Goal: Task Accomplishment & Management: Use online tool/utility

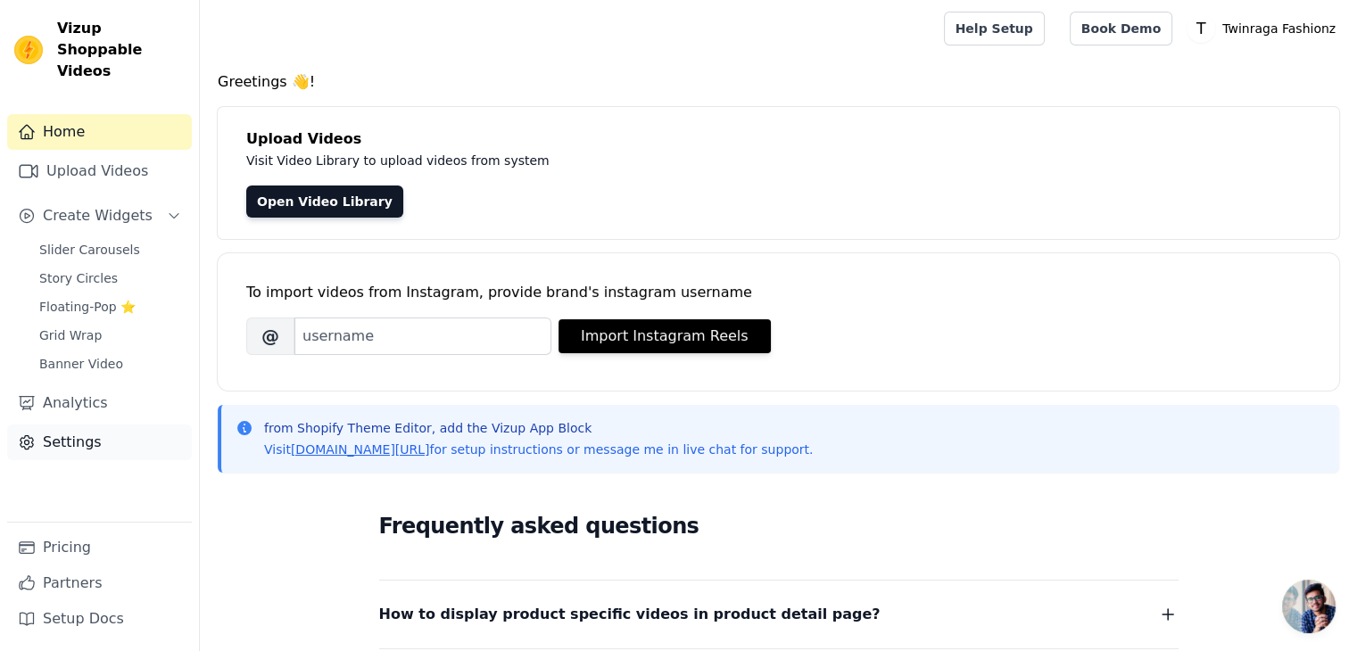
click at [61, 426] on link "Settings" at bounding box center [99, 443] width 185 height 36
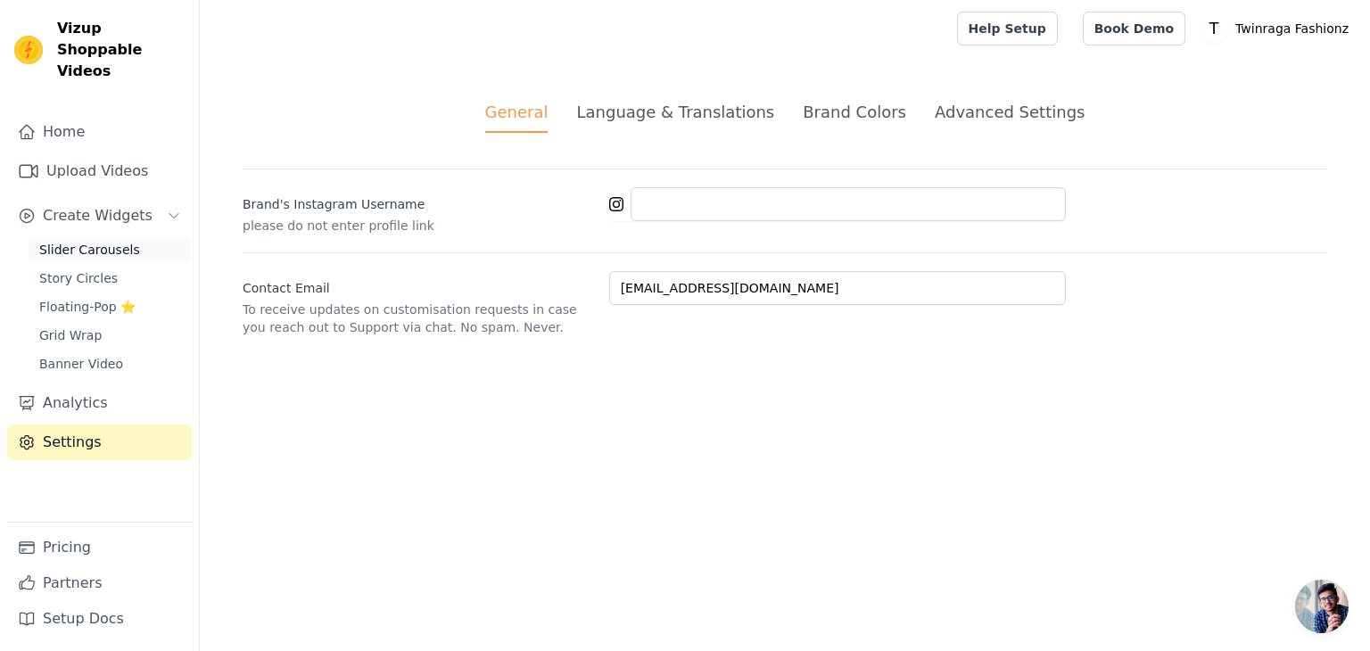
click at [94, 241] on span "Slider Carousels" at bounding box center [89, 250] width 101 height 18
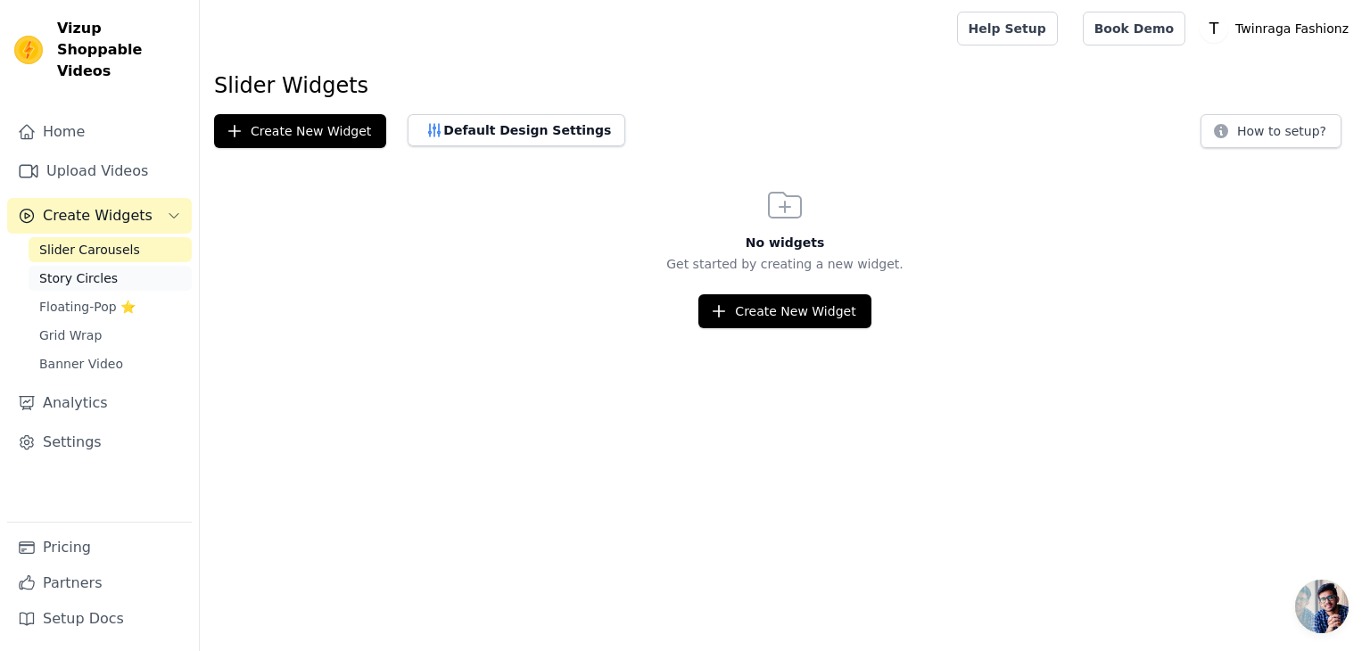
click at [86, 269] on span "Story Circles" at bounding box center [78, 278] width 79 height 18
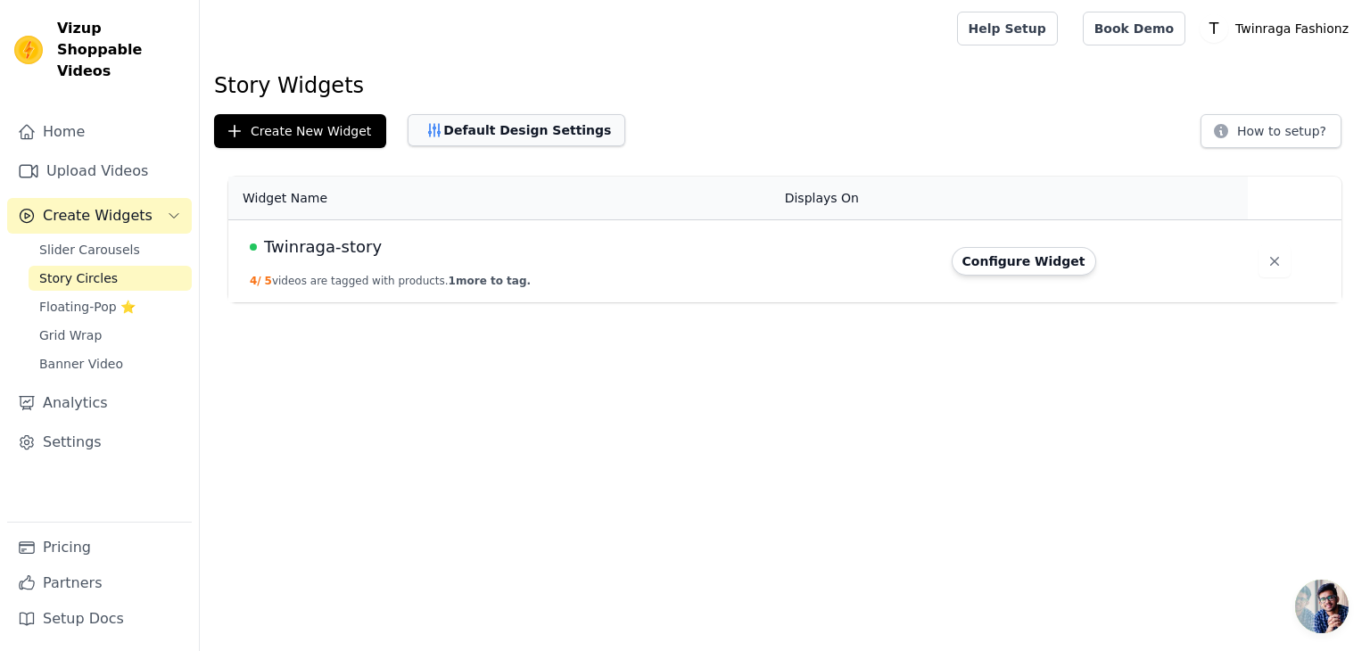
click at [550, 141] on button "Default Design Settings" at bounding box center [517, 130] width 218 height 32
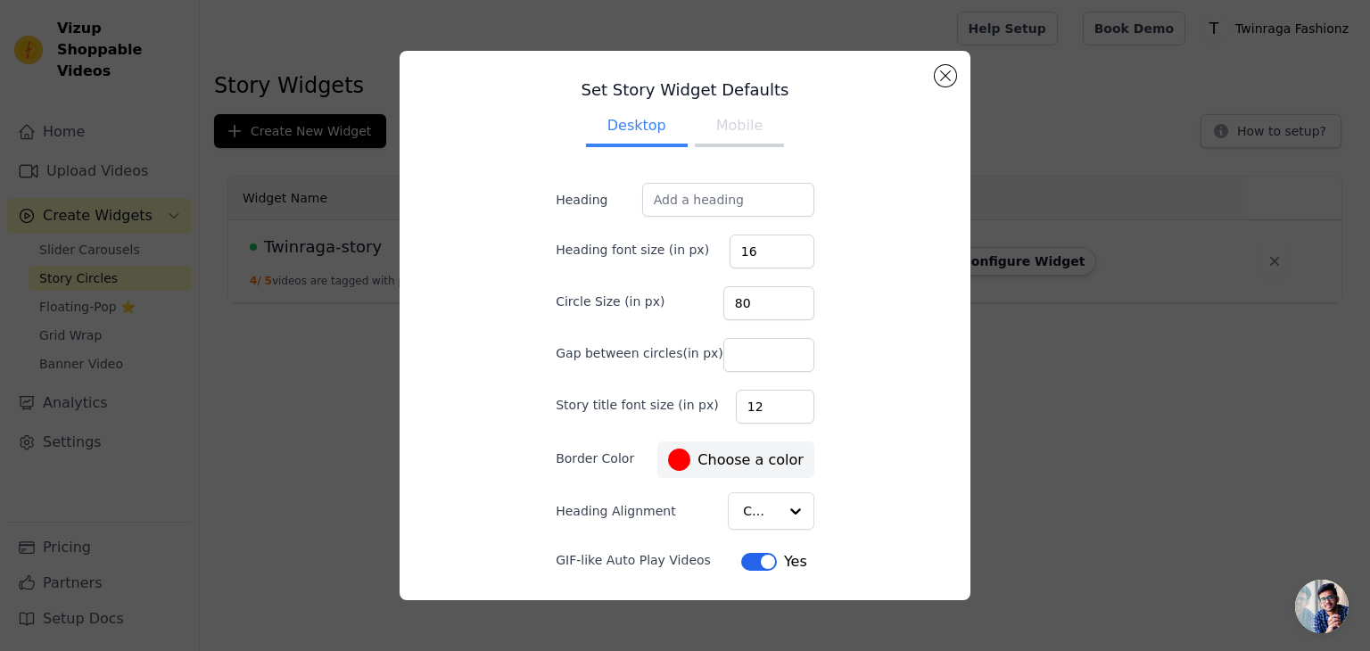
click at [715, 136] on button "Mobile" at bounding box center [739, 127] width 89 height 39
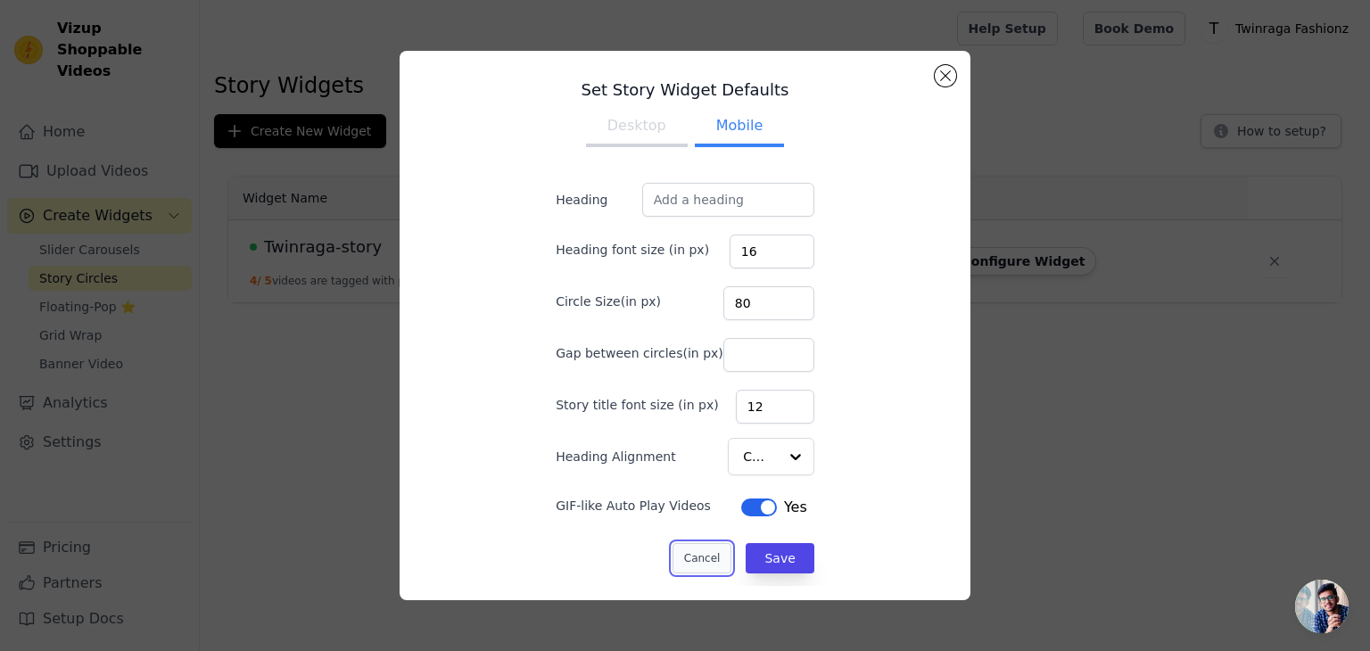
click at [693, 557] on button "Cancel" at bounding box center [703, 558] width 60 height 30
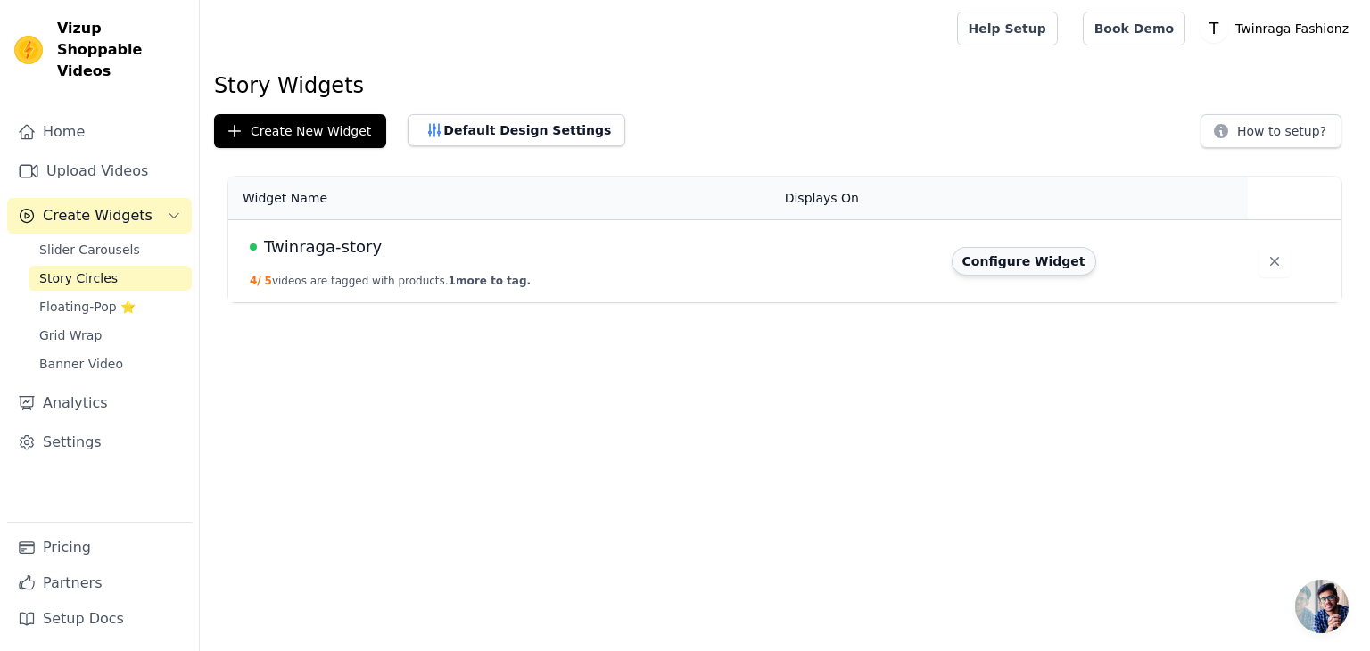
click at [1010, 269] on button "Configure Widget" at bounding box center [1024, 261] width 145 height 29
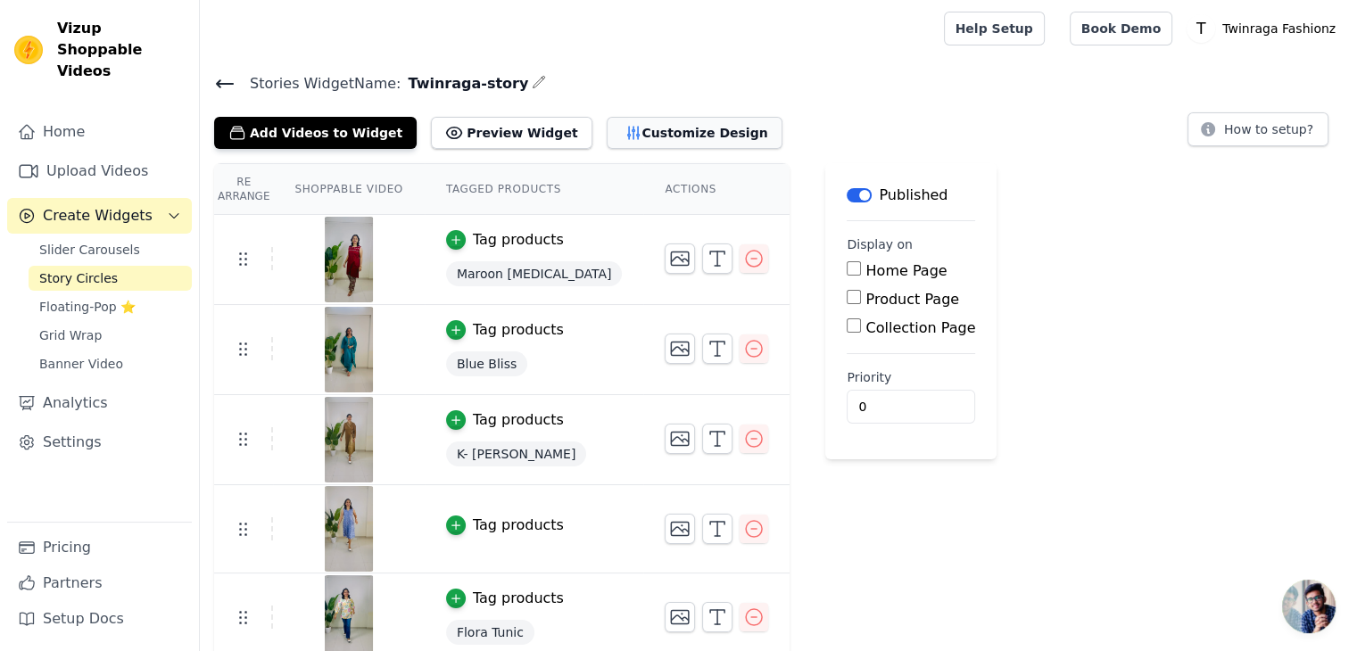
click at [607, 133] on button "Customize Design" at bounding box center [695, 133] width 176 height 32
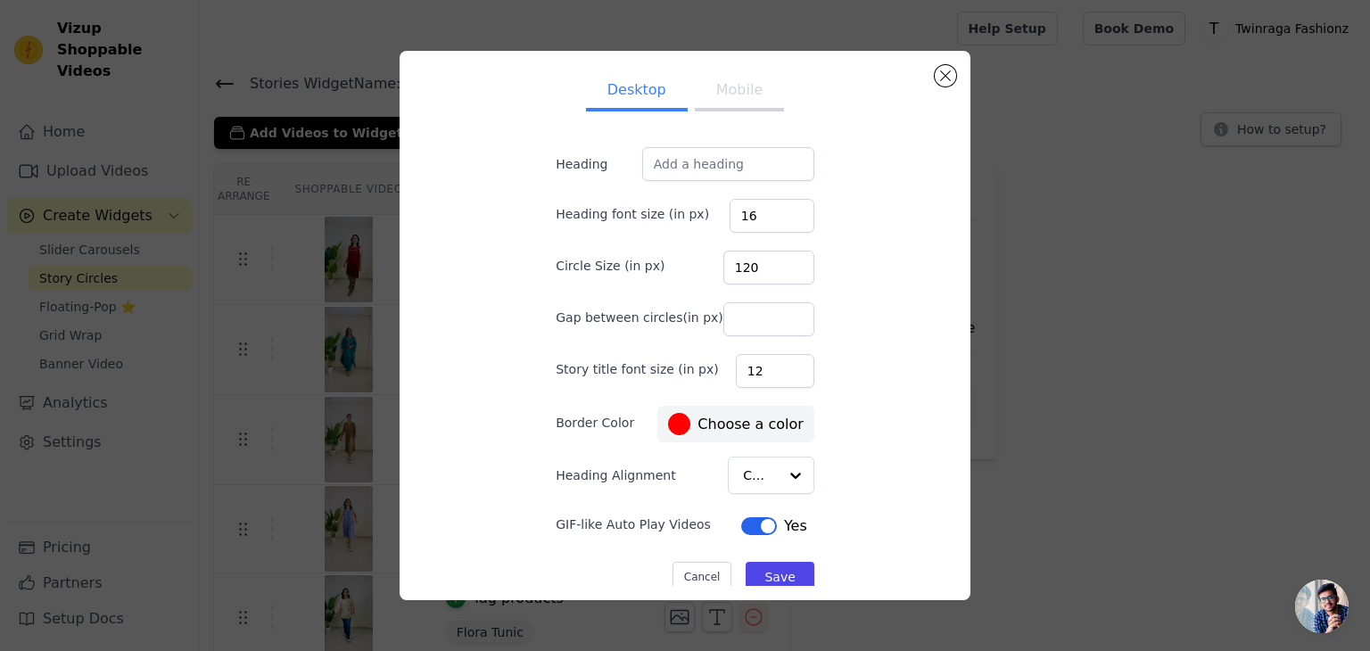
scroll to position [18, 0]
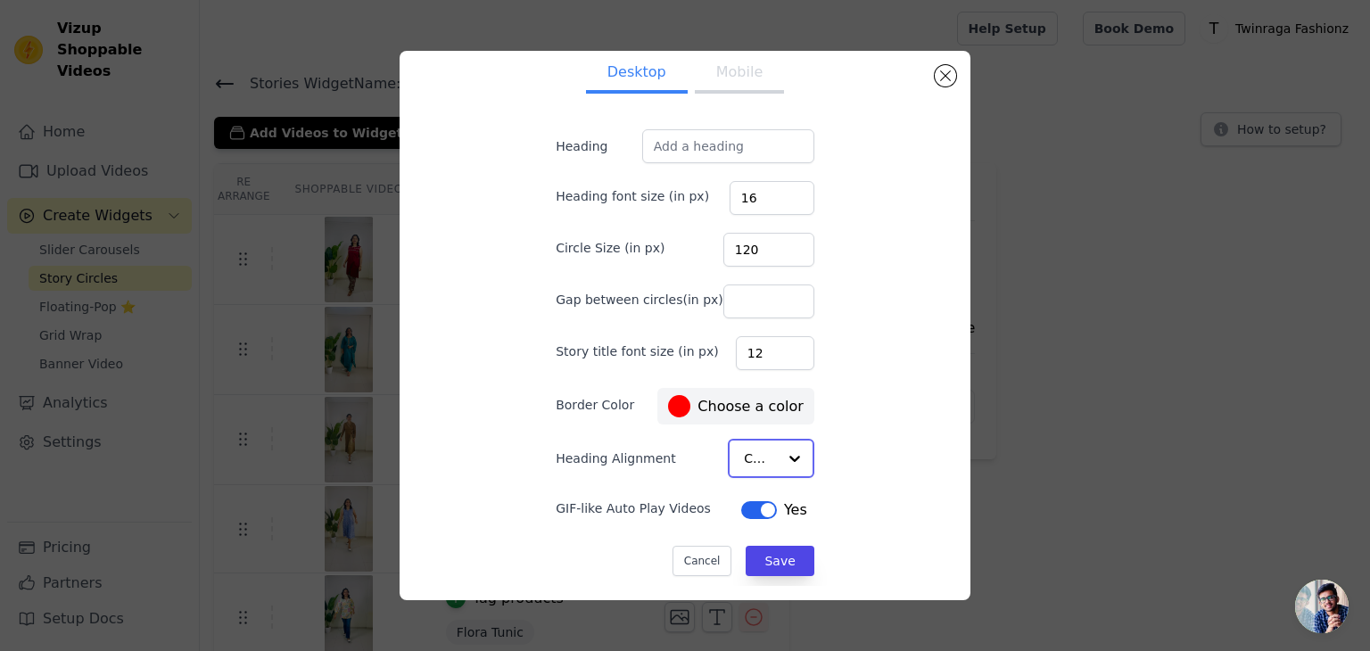
click at [750, 455] on input "Heading Alignment" at bounding box center [760, 459] width 33 height 36
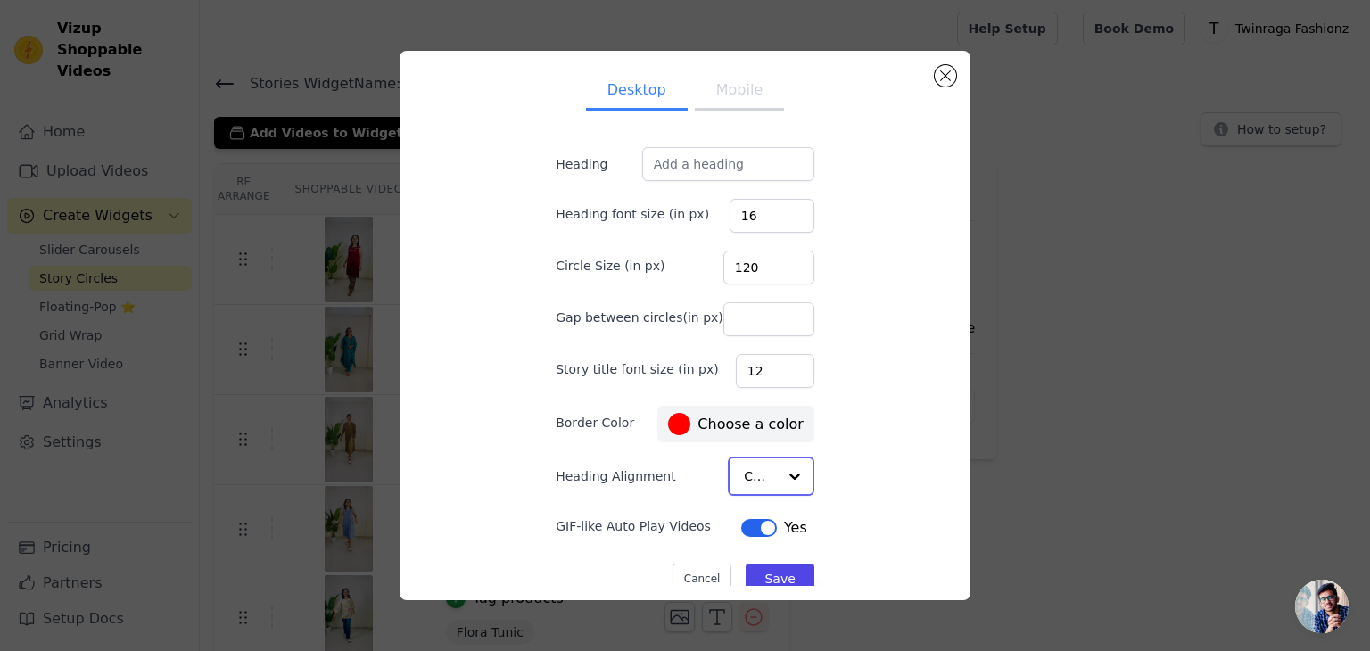
scroll to position [0, 0]
click at [710, 106] on button "Mobile" at bounding box center [739, 91] width 89 height 39
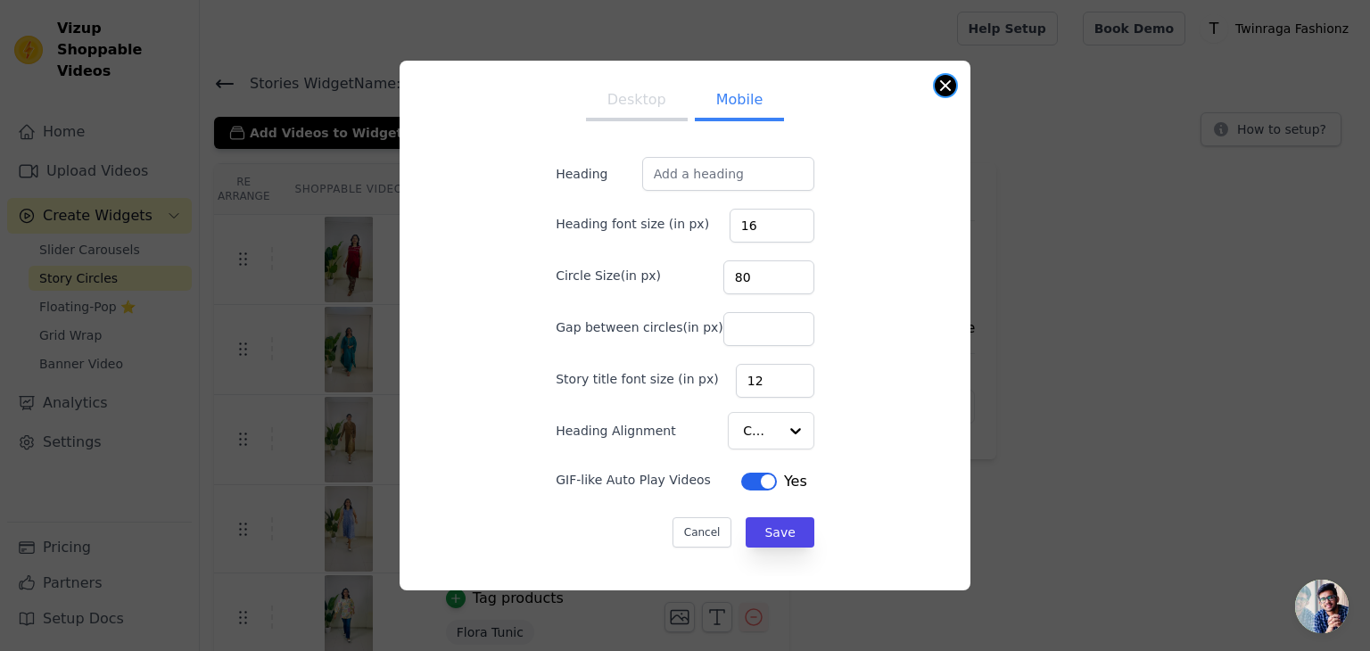
click at [953, 87] on button "Close modal" at bounding box center [945, 85] width 21 height 21
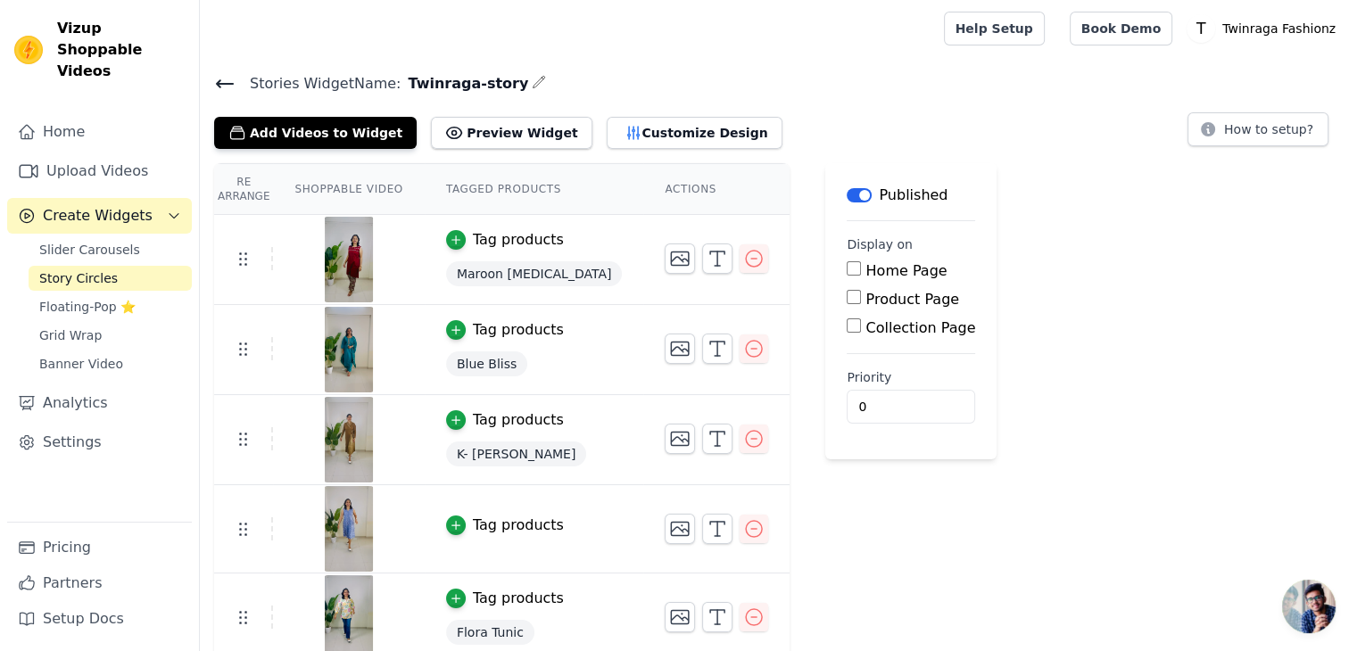
scroll to position [11, 0]
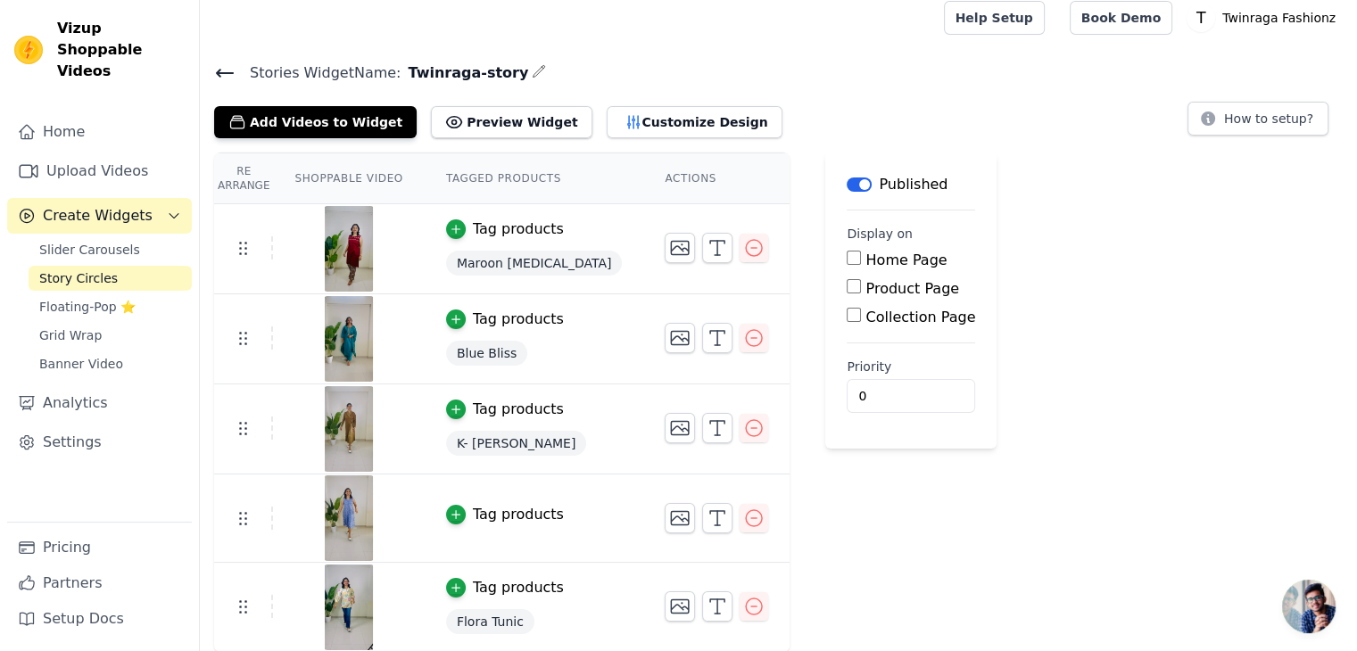
click at [328, 235] on img at bounding box center [349, 249] width 50 height 86
click at [315, 125] on button "Add Videos to Widget" at bounding box center [315, 122] width 202 height 32
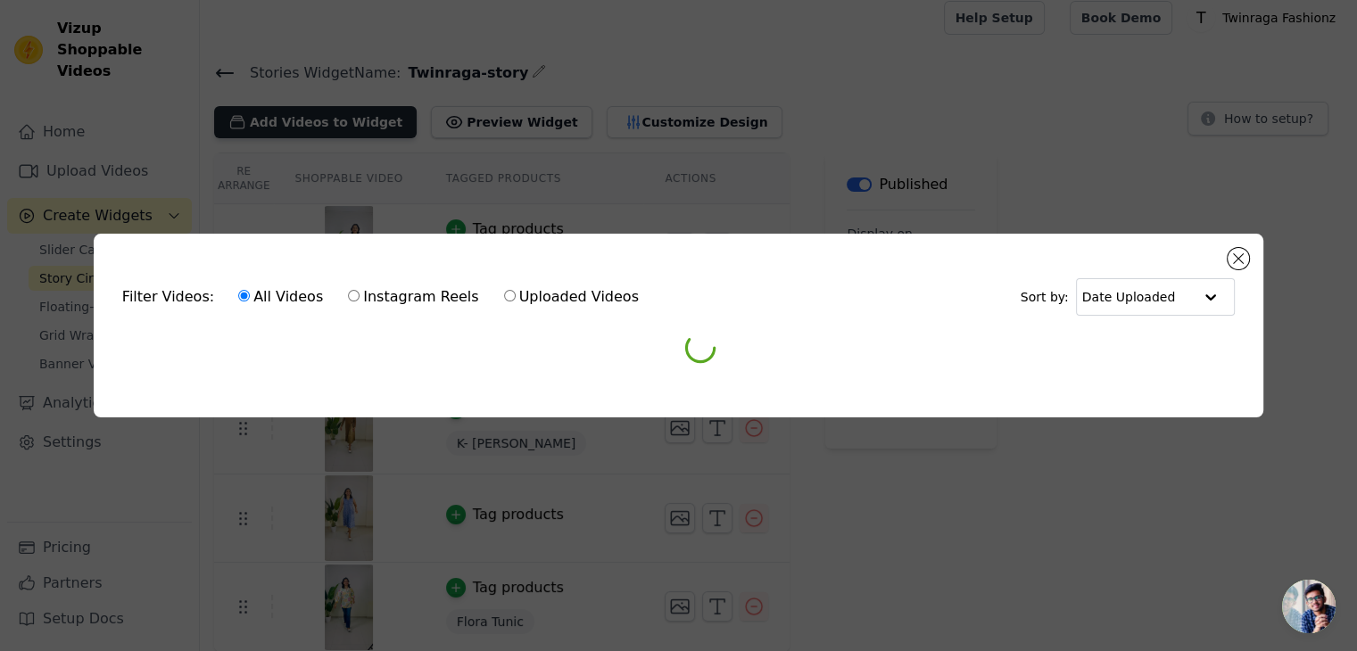
scroll to position [0, 0]
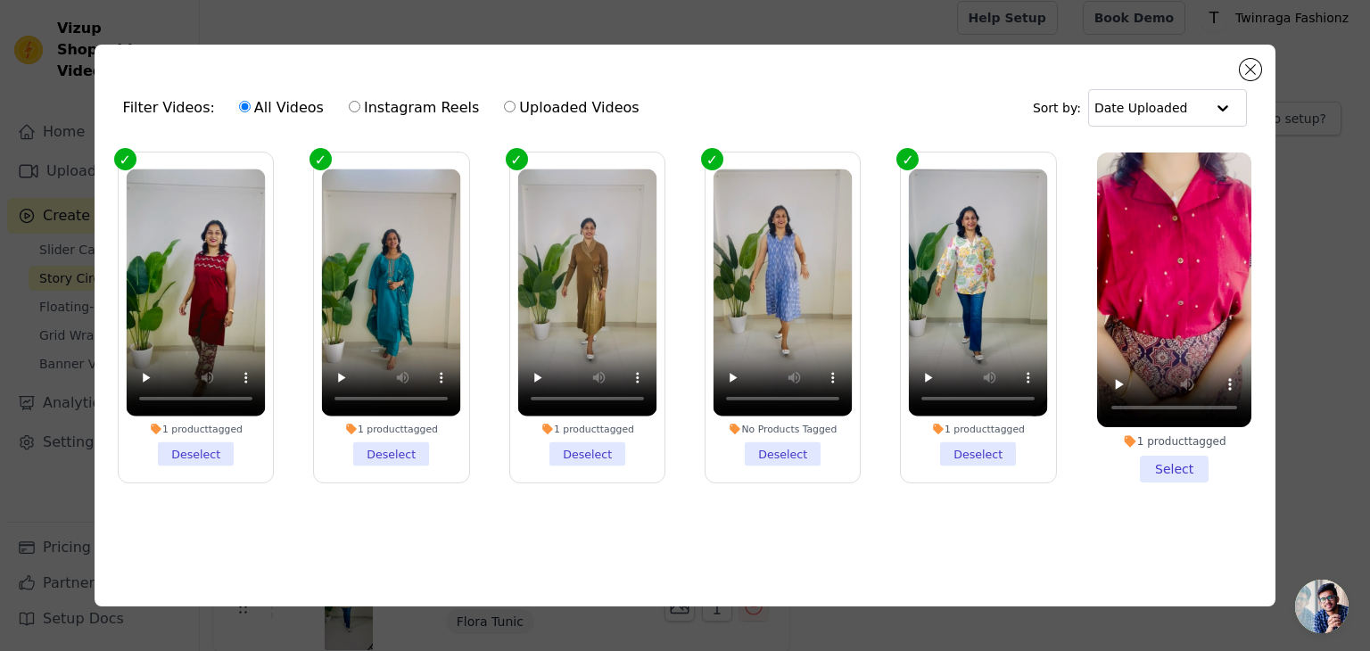
click at [377, 103] on label "Instagram Reels" at bounding box center [414, 107] width 132 height 23
click at [360, 103] on input "Instagram Reels" at bounding box center [355, 107] width 12 height 12
radio input "true"
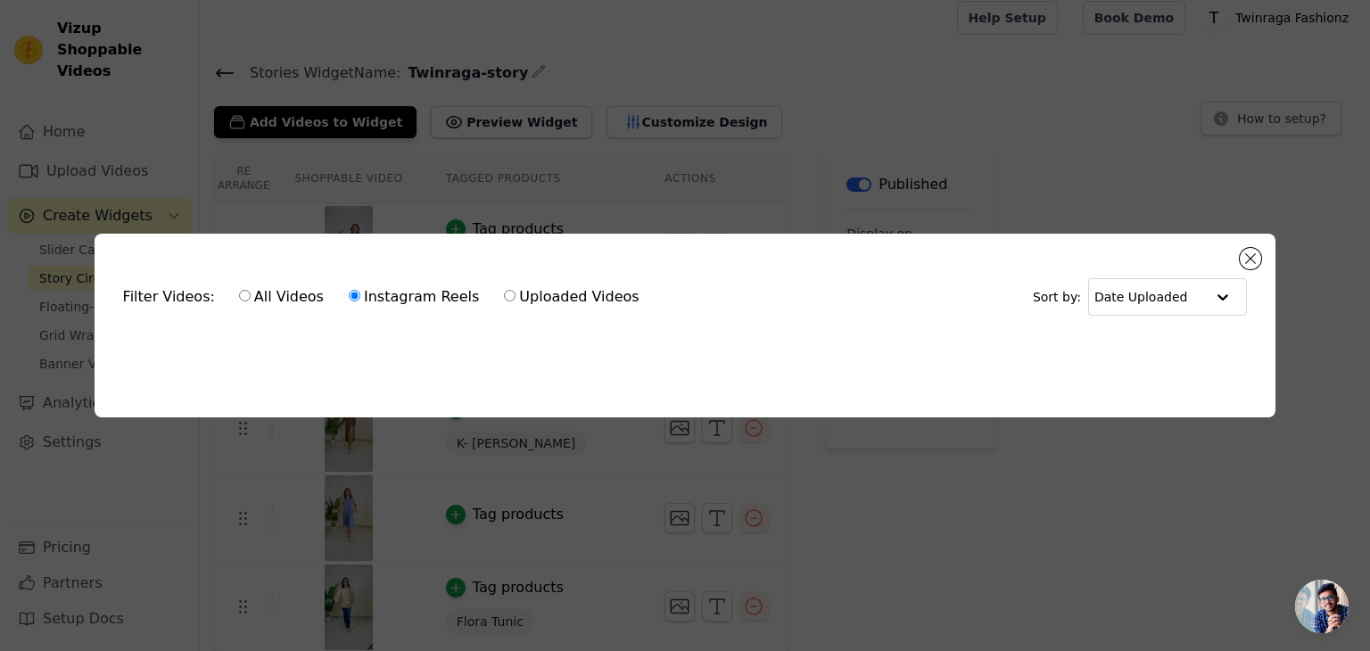
click at [280, 300] on label "All Videos" at bounding box center [281, 296] width 87 height 23
click at [251, 300] on input "All Videos" at bounding box center [245, 296] width 12 height 12
radio input "true"
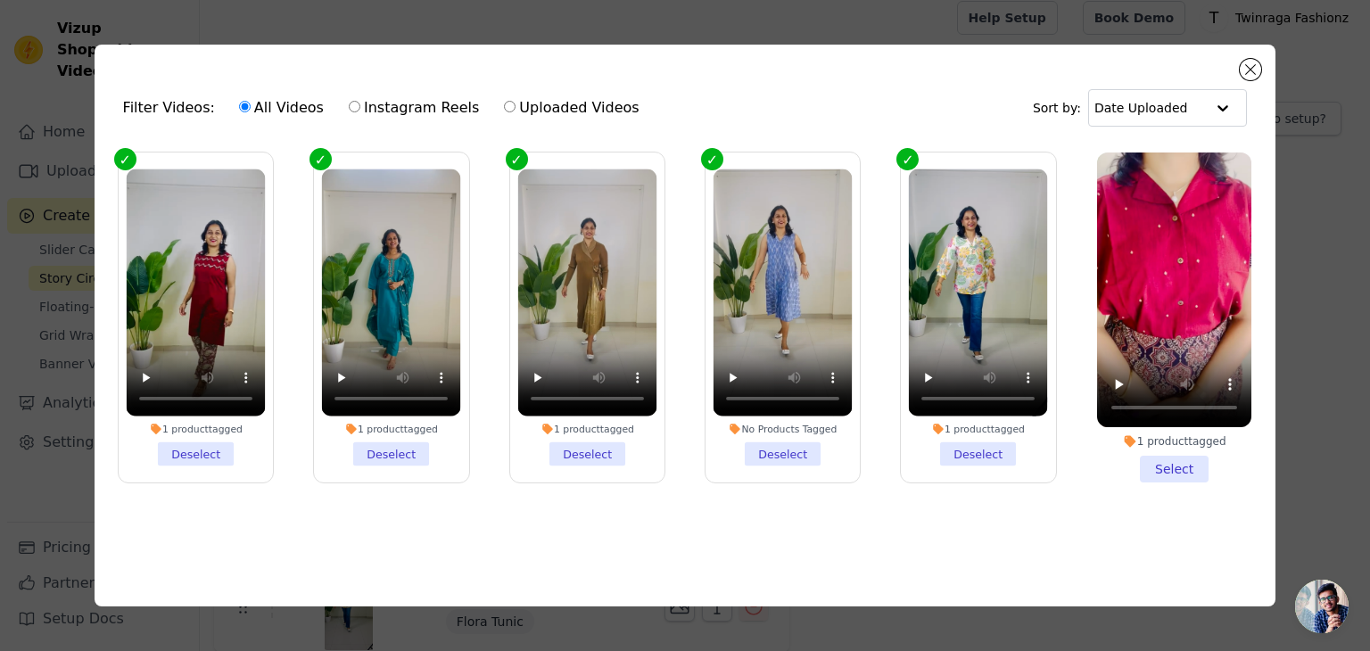
click at [578, 101] on label "Uploaded Videos" at bounding box center [571, 107] width 136 height 23
click at [516, 101] on input "Uploaded Videos" at bounding box center [510, 107] width 12 height 12
radio input "true"
click at [305, 520] on ul "1 product tagged Deselect 1 product tagged Deselect 1 product tagged Deselect N…" at bounding box center [685, 346] width 1153 height 407
click at [375, 343] on video at bounding box center [391, 293] width 139 height 248
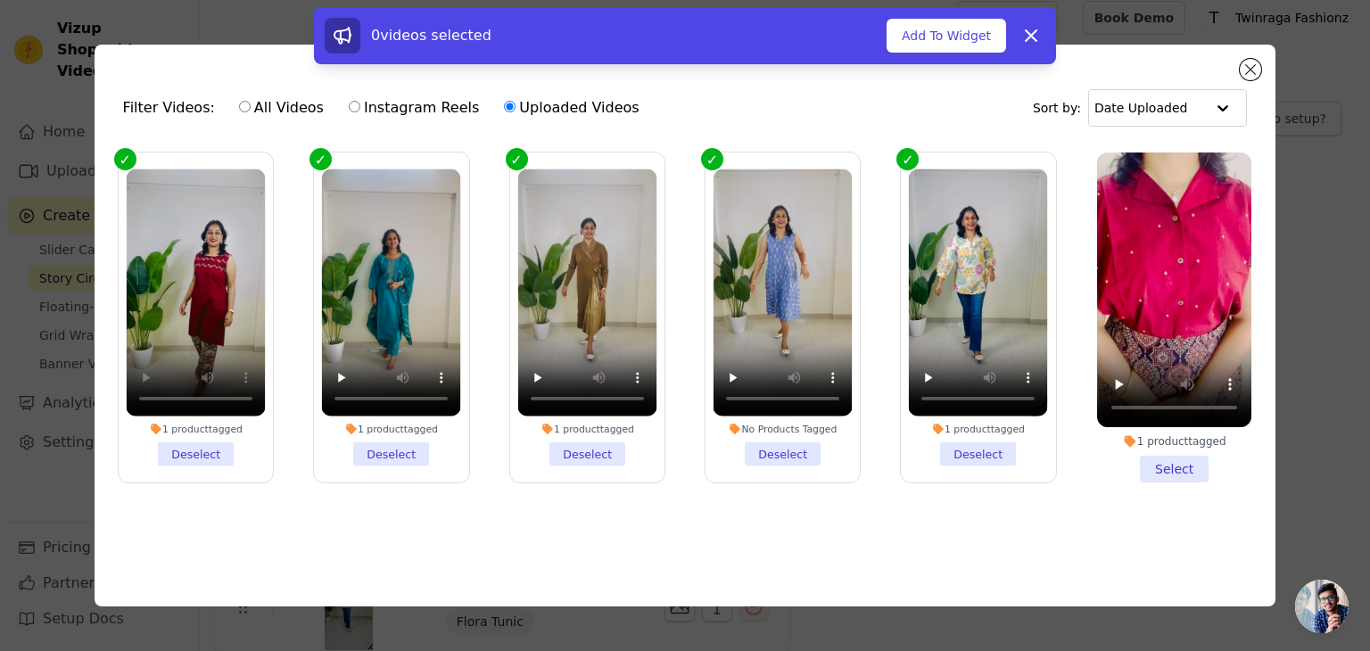
click at [1170, 462] on li "1 product tagged Select" at bounding box center [1174, 318] width 154 height 330
click at [0, 0] on input "1 product tagged Select" at bounding box center [0, 0] width 0 height 0
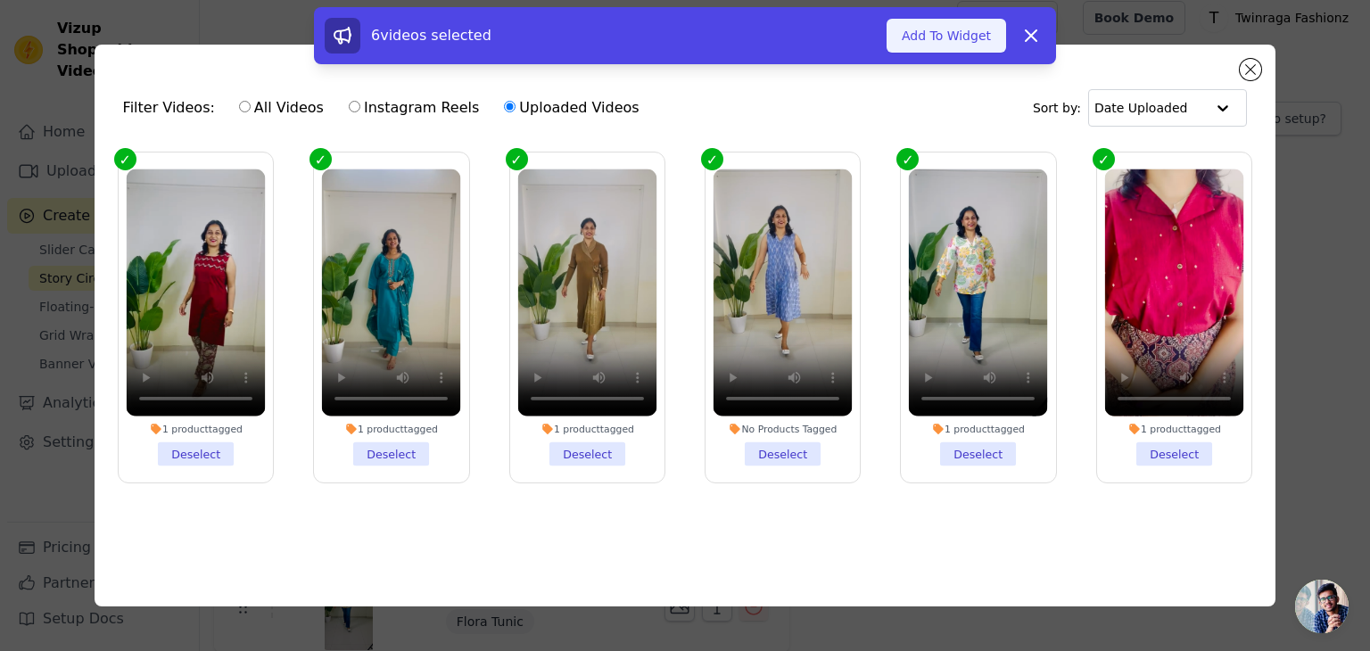
click at [950, 33] on button "Add To Widget" at bounding box center [947, 36] width 120 height 34
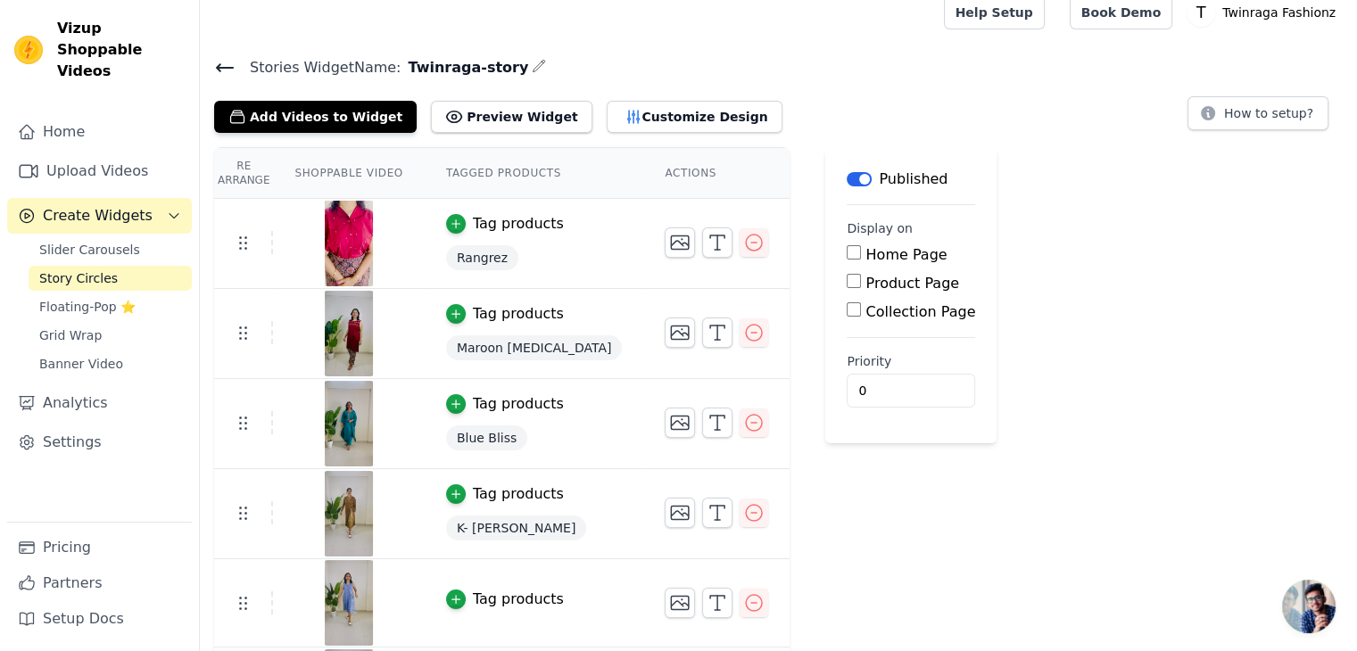
scroll to position [100, 0]
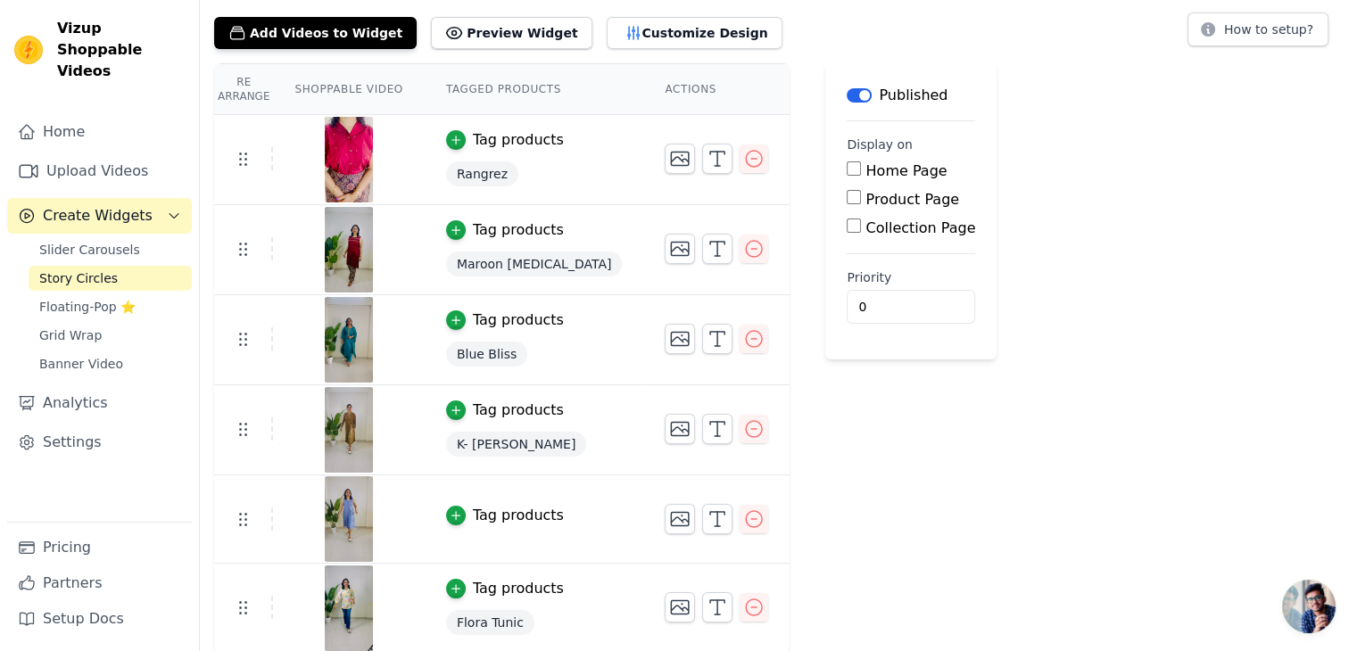
click at [368, 141] on div at bounding box center [348, 160] width 149 height 86
click at [334, 87] on th "Shoppable Video" at bounding box center [348, 89] width 151 height 51
click at [643, 92] on th "Actions" at bounding box center [716, 89] width 146 height 51
click at [607, 34] on button "Customize Design" at bounding box center [695, 33] width 176 height 32
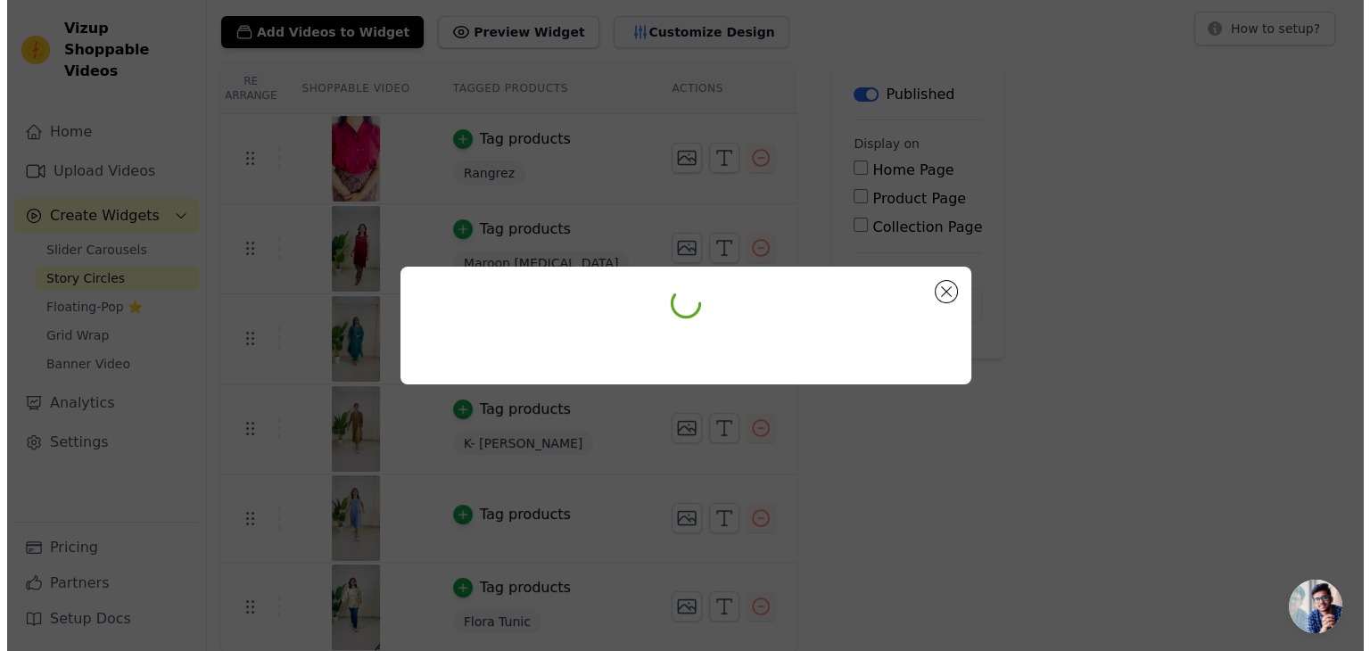
scroll to position [0, 0]
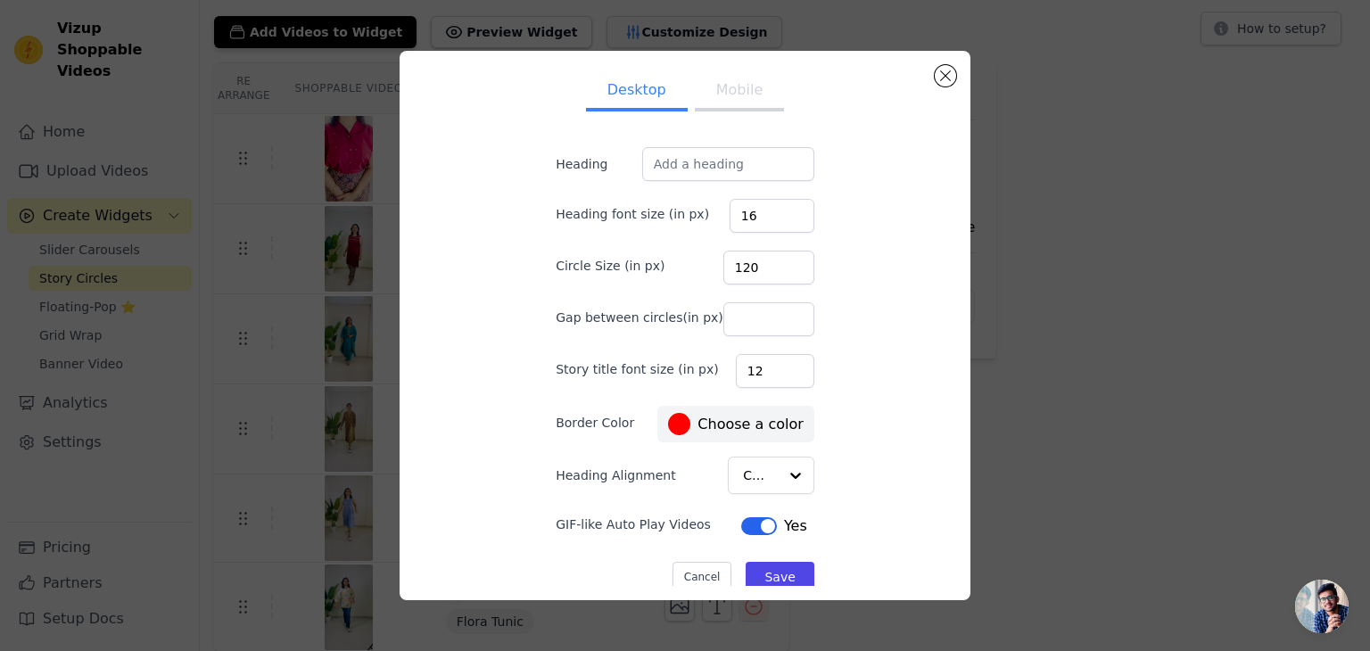
click at [604, 34] on div "Desktop Mobile Heading Heading font size (in px) 16 Circle Size (in px) 120 Gap…" at bounding box center [685, 325] width 1313 height 607
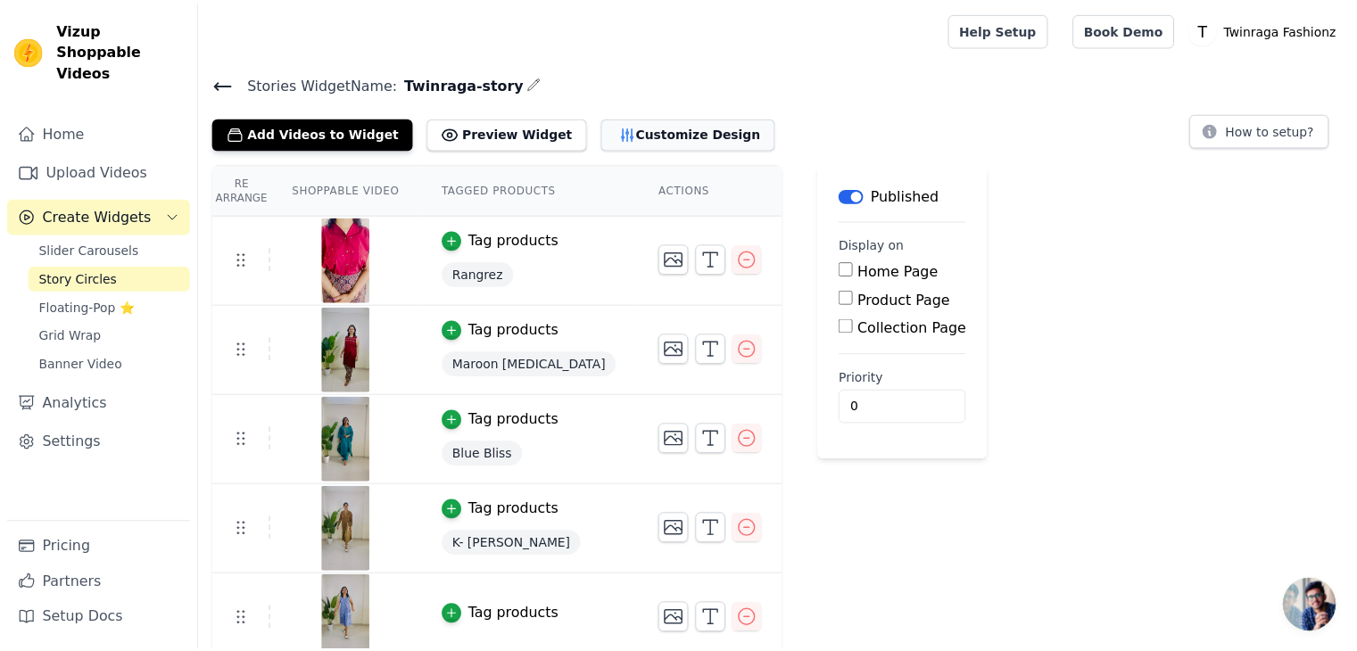
scroll to position [100, 0]
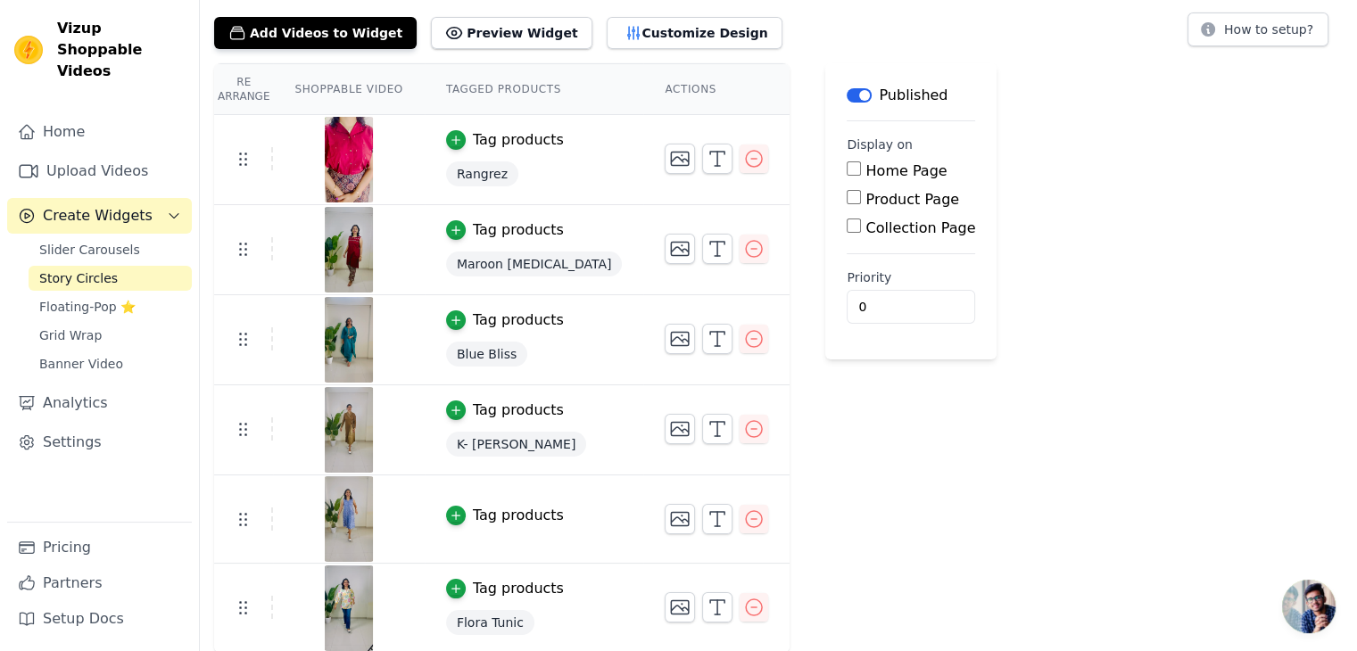
click at [346, 155] on img at bounding box center [349, 160] width 50 height 86
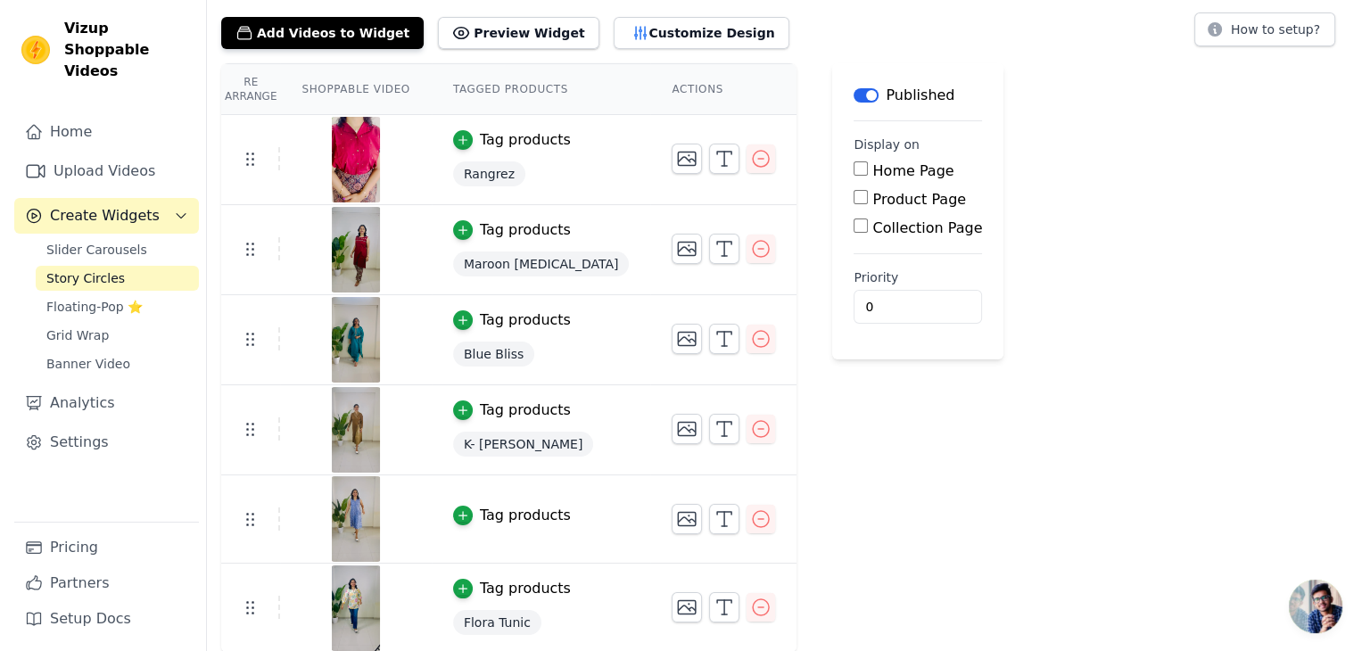
scroll to position [0, 0]
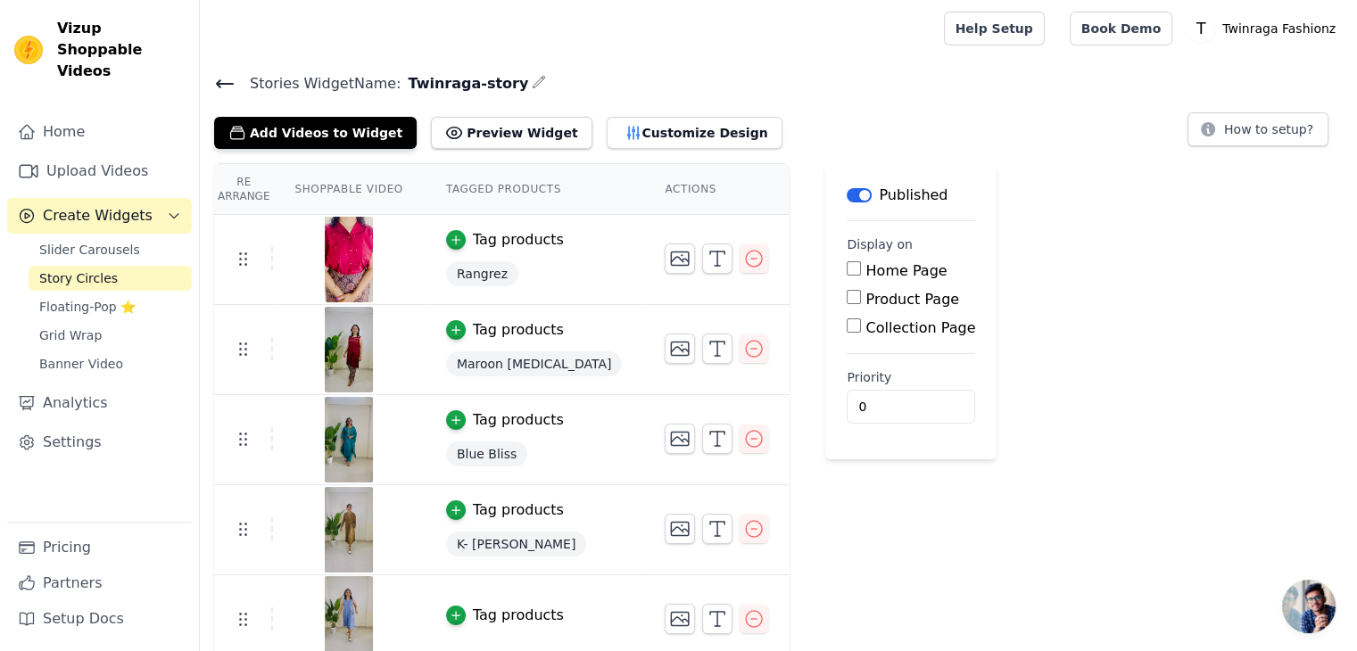
click at [533, 87] on icon "button" at bounding box center [539, 82] width 12 height 12
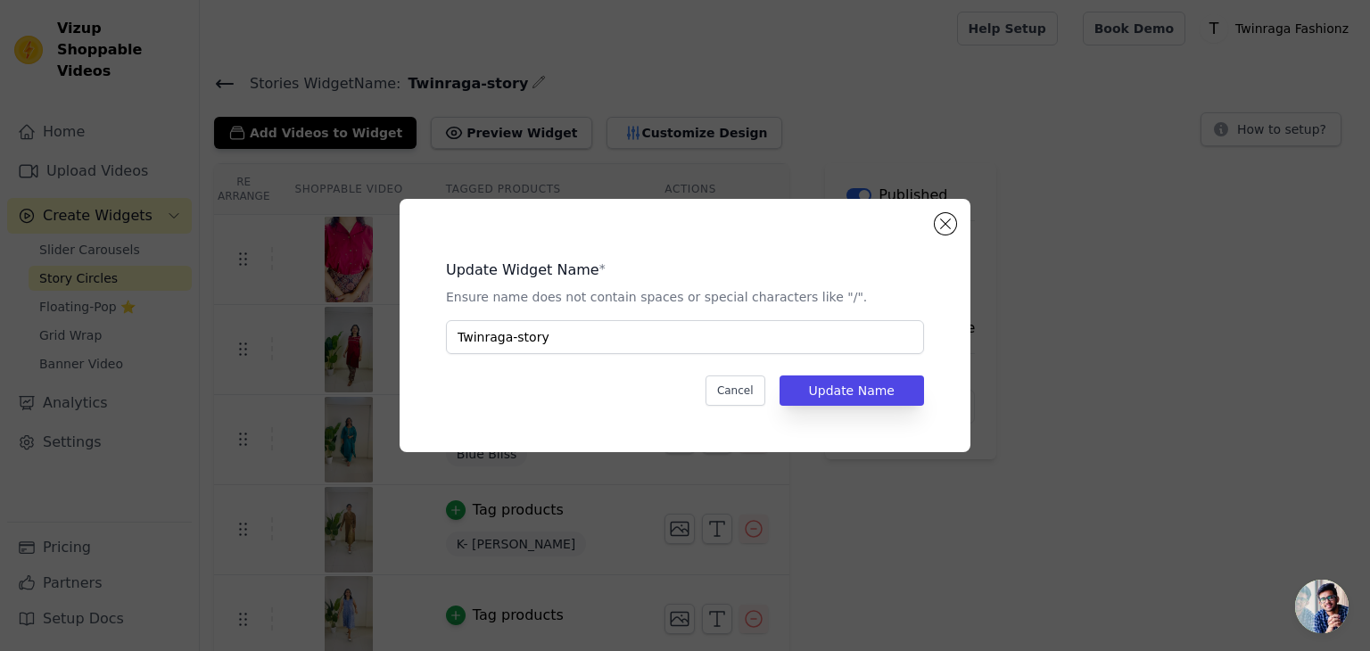
click at [959, 228] on div "Update Widget Name * Ensure name does not contain spaces or special characters …" at bounding box center [685, 325] width 571 height 253
click at [936, 211] on div "Update Widget Name * Ensure name does not contain spaces or special characters …" at bounding box center [685, 325] width 571 height 253
click at [945, 226] on button "Close modal" at bounding box center [945, 223] width 21 height 21
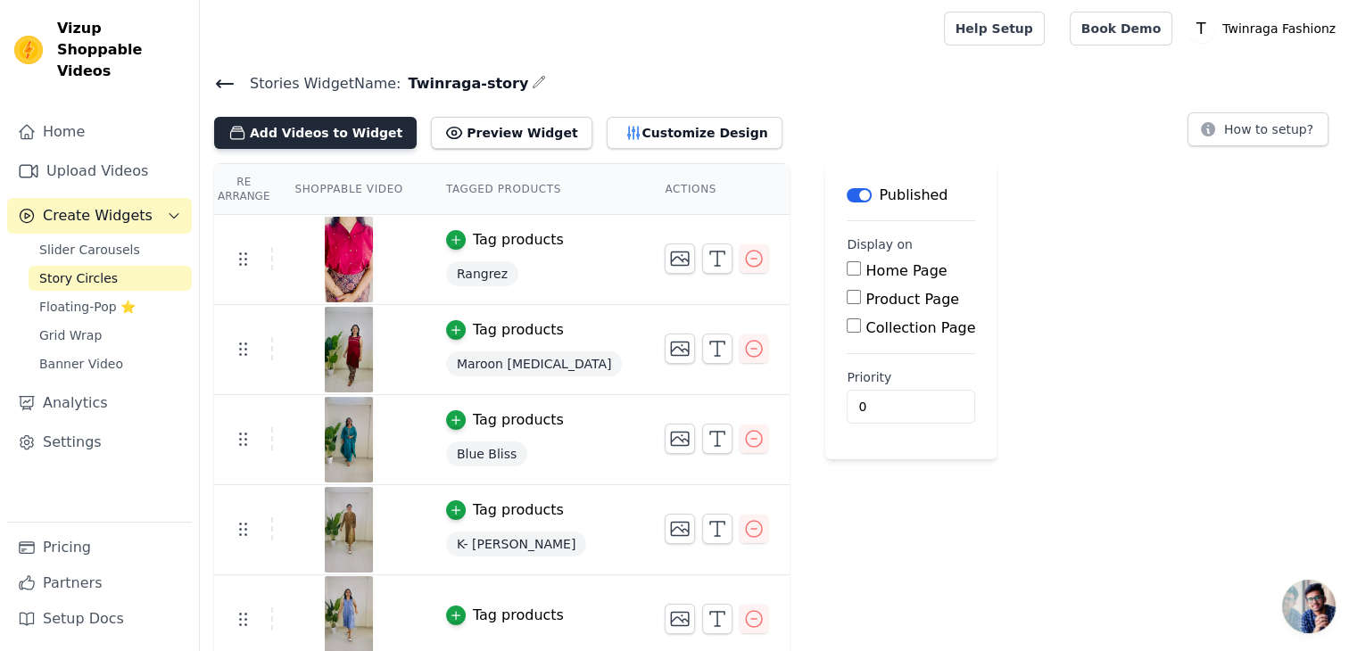
click at [357, 117] on button "Add Videos to Widget" at bounding box center [315, 133] width 202 height 32
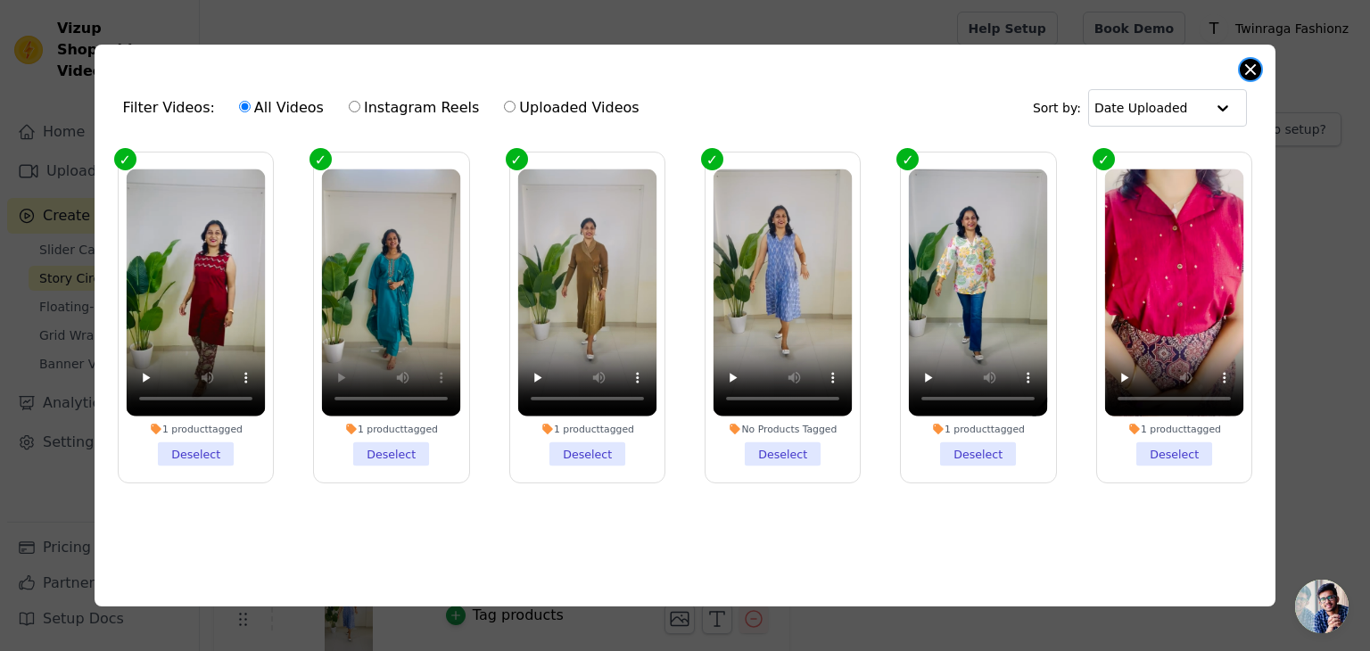
click at [1257, 69] on button "Close modal" at bounding box center [1250, 69] width 21 height 21
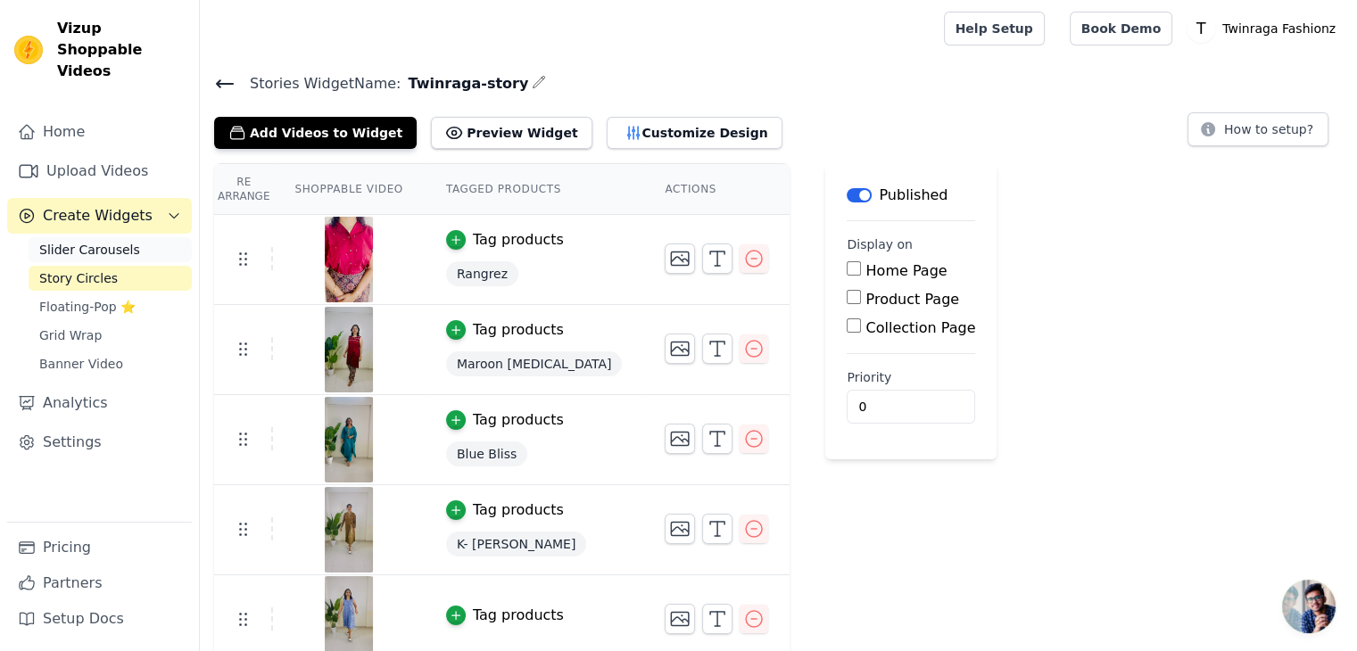
click at [79, 241] on span "Slider Carousels" at bounding box center [89, 250] width 101 height 18
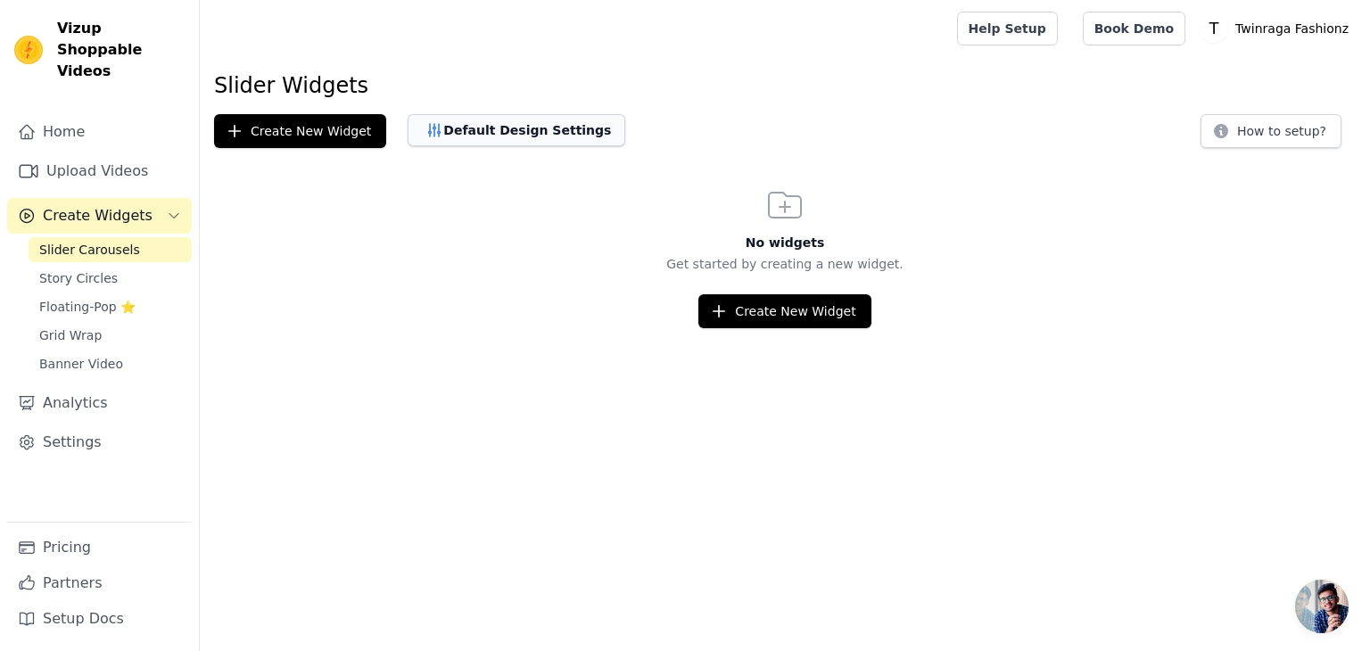
click at [447, 131] on button "Default Design Settings" at bounding box center [517, 130] width 218 height 32
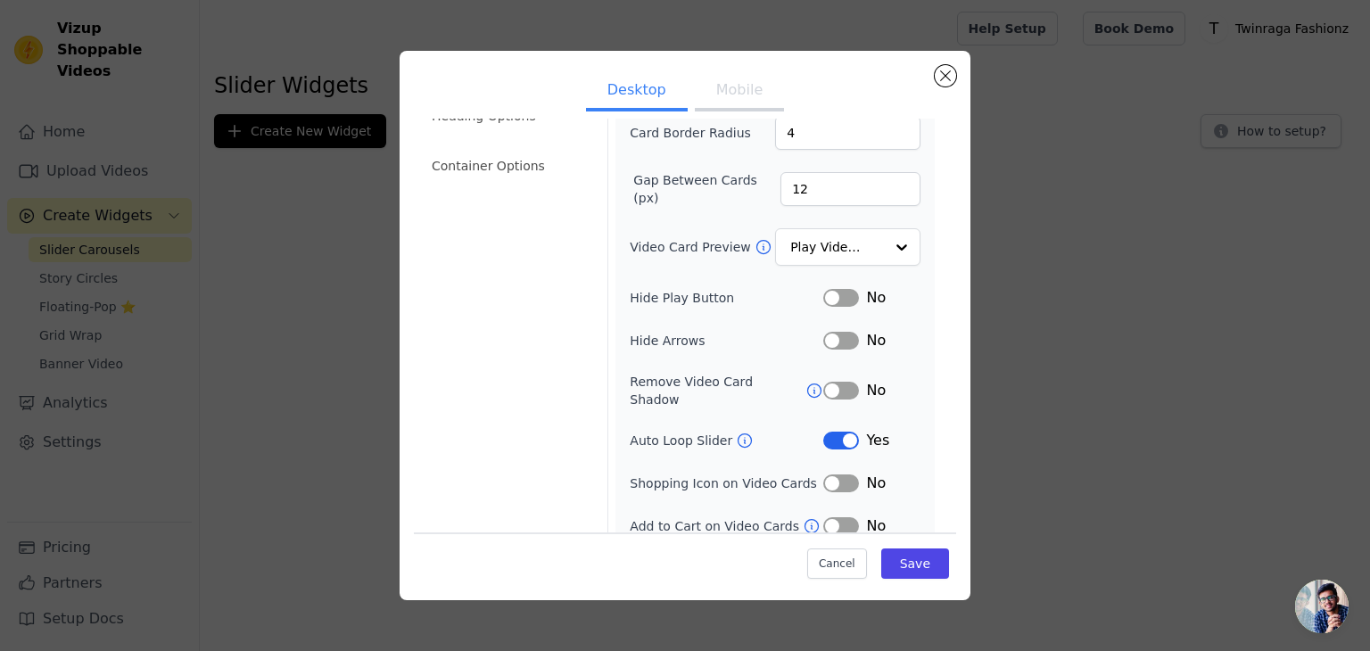
scroll to position [175, 0]
click at [749, 352] on div "Width (in px) 200 Height (in px) 355 Card Border Radius 4 Gap Between Cards (px…" at bounding box center [775, 271] width 291 height 532
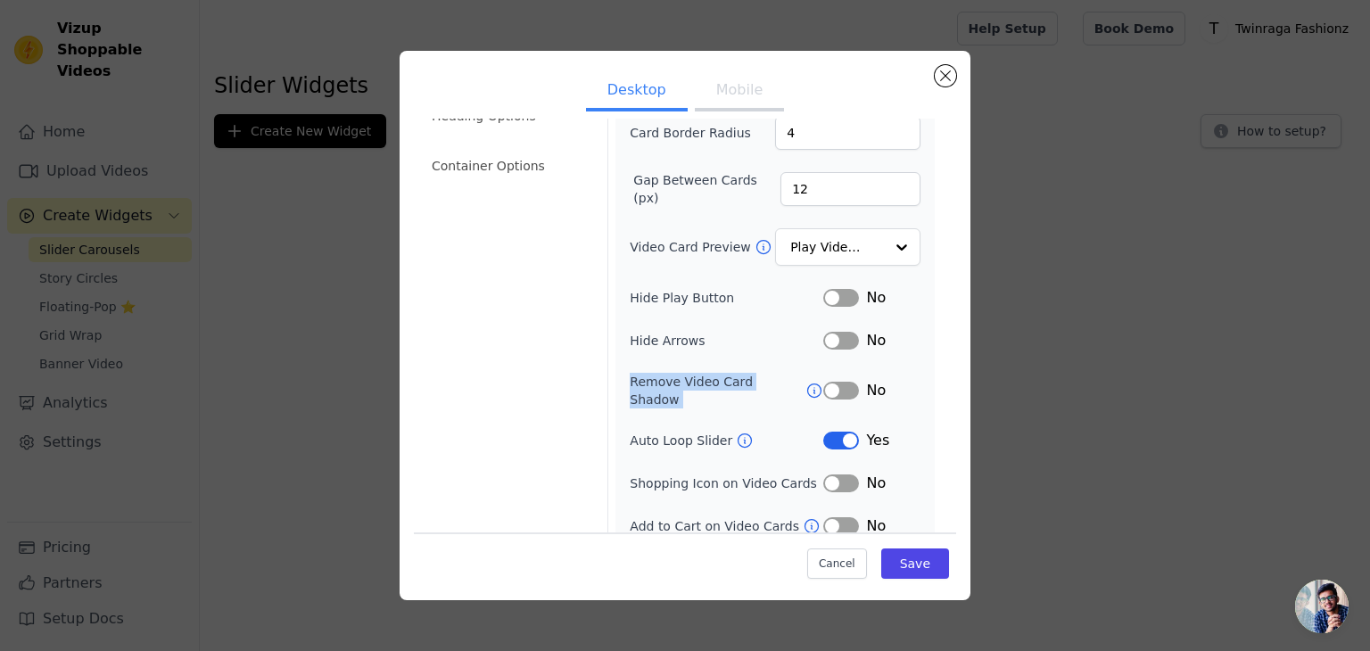
click at [749, 352] on div "Width (in px) 200 Height (in px) 355 Card Border Radius 4 Gap Between Cards (px…" at bounding box center [775, 271] width 291 height 532
click at [863, 234] on input "Video Card Preview" at bounding box center [837, 248] width 92 height 36
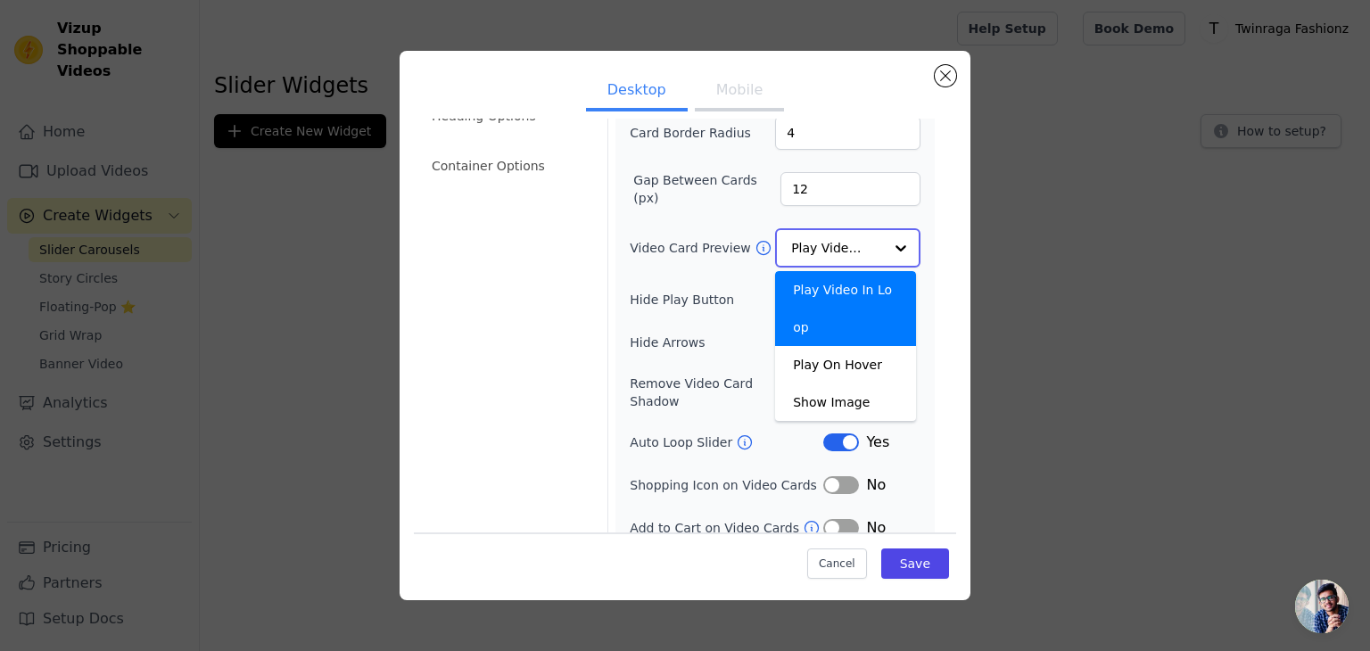
click at [863, 234] on input "Video Card Preview" at bounding box center [837, 248] width 92 height 36
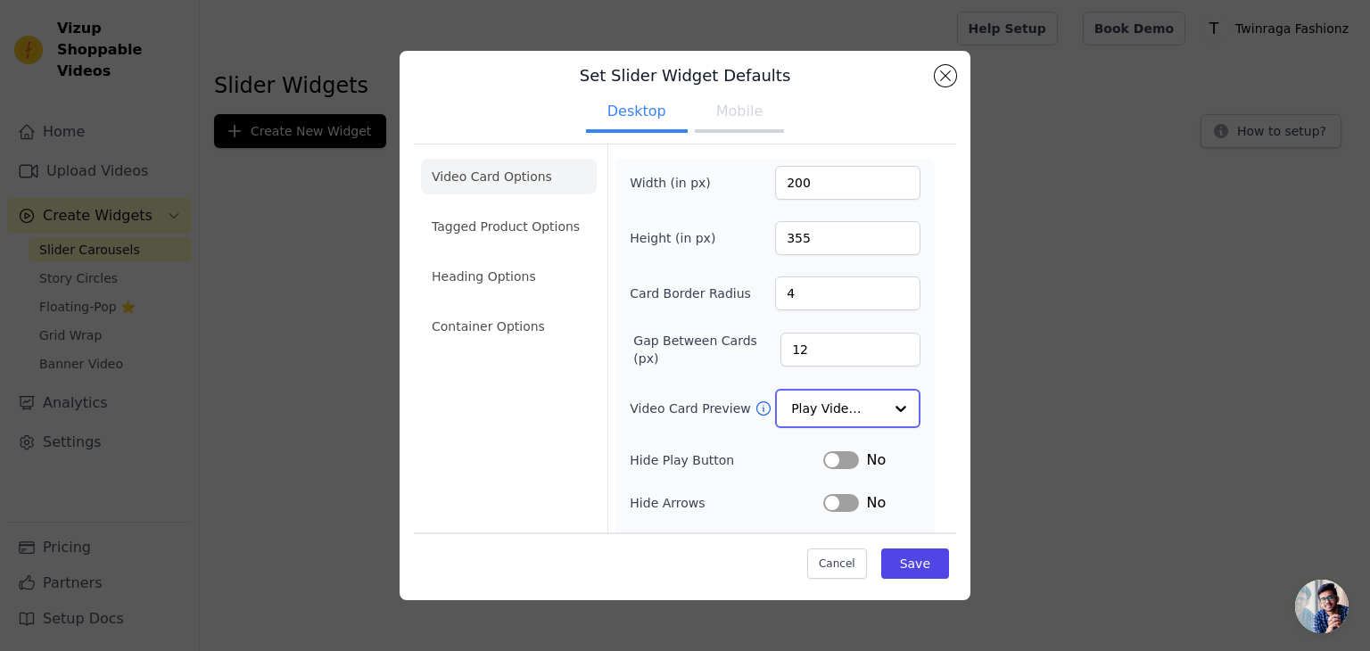
scroll to position [21, 0]
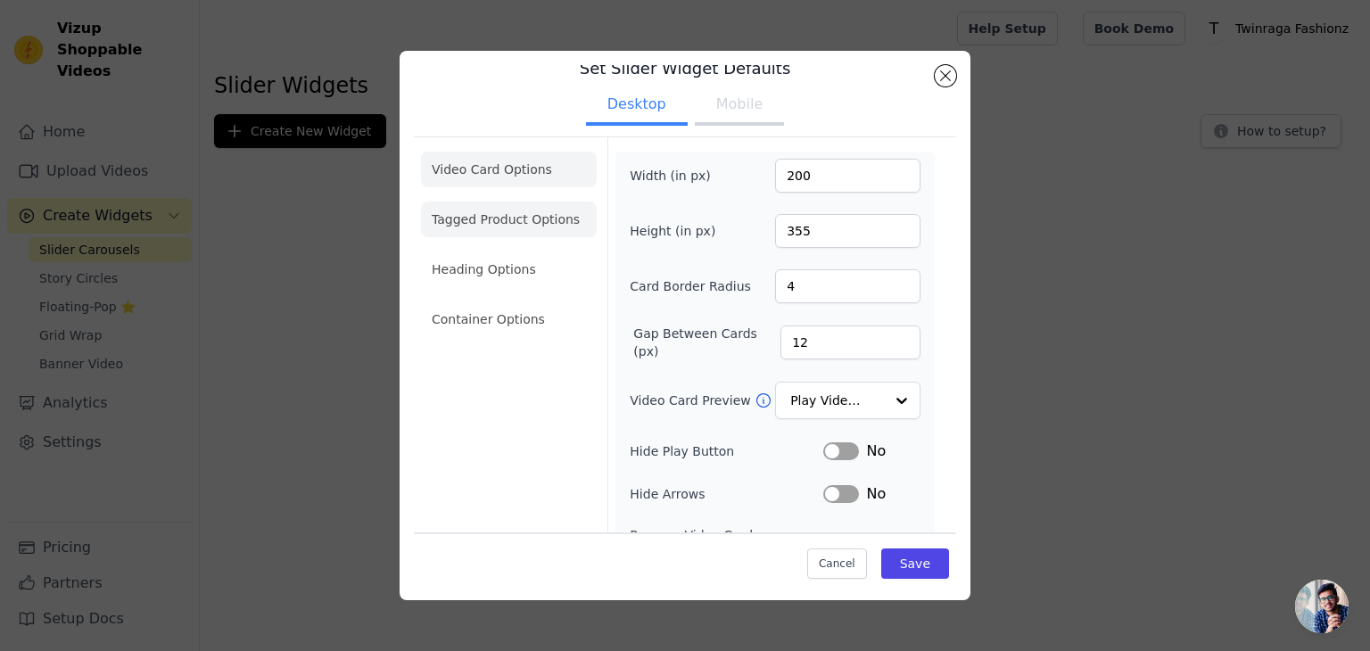
click at [499, 219] on li "Tagged Product Options" at bounding box center [509, 220] width 176 height 36
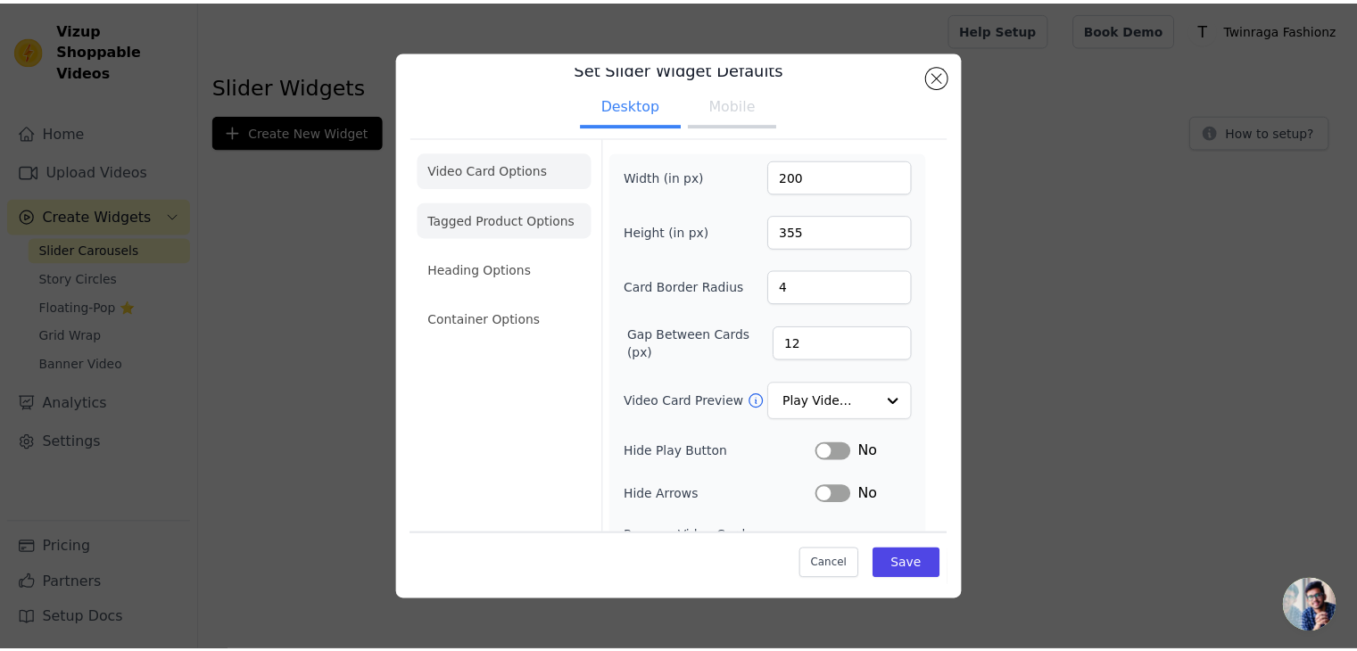
scroll to position [0, 0]
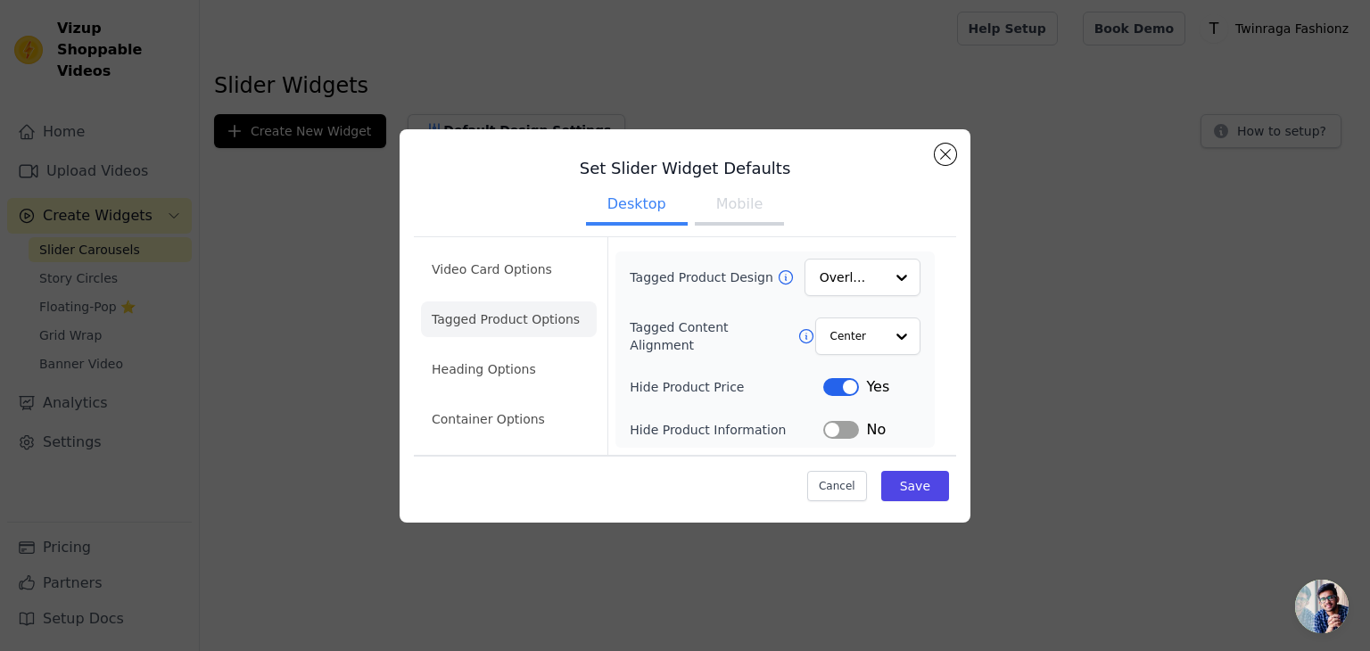
click at [739, 210] on button "Mobile" at bounding box center [739, 205] width 89 height 39
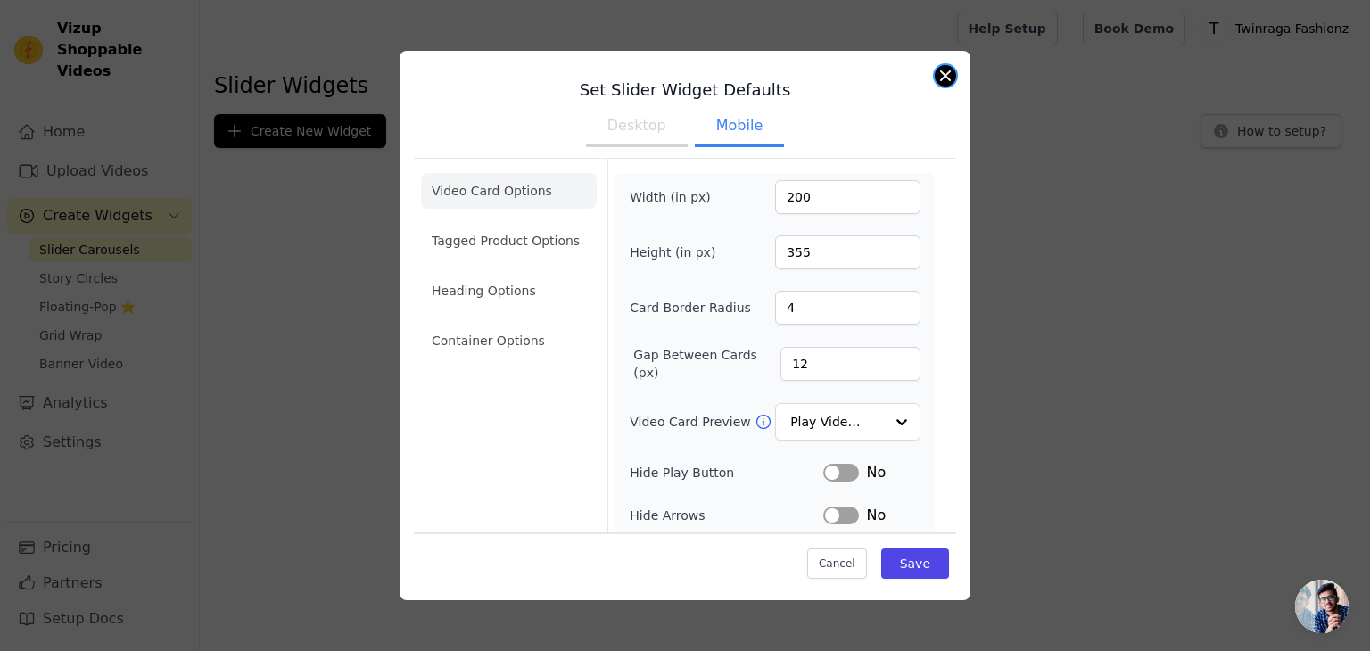
click at [949, 76] on button "Close modal" at bounding box center [945, 75] width 21 height 21
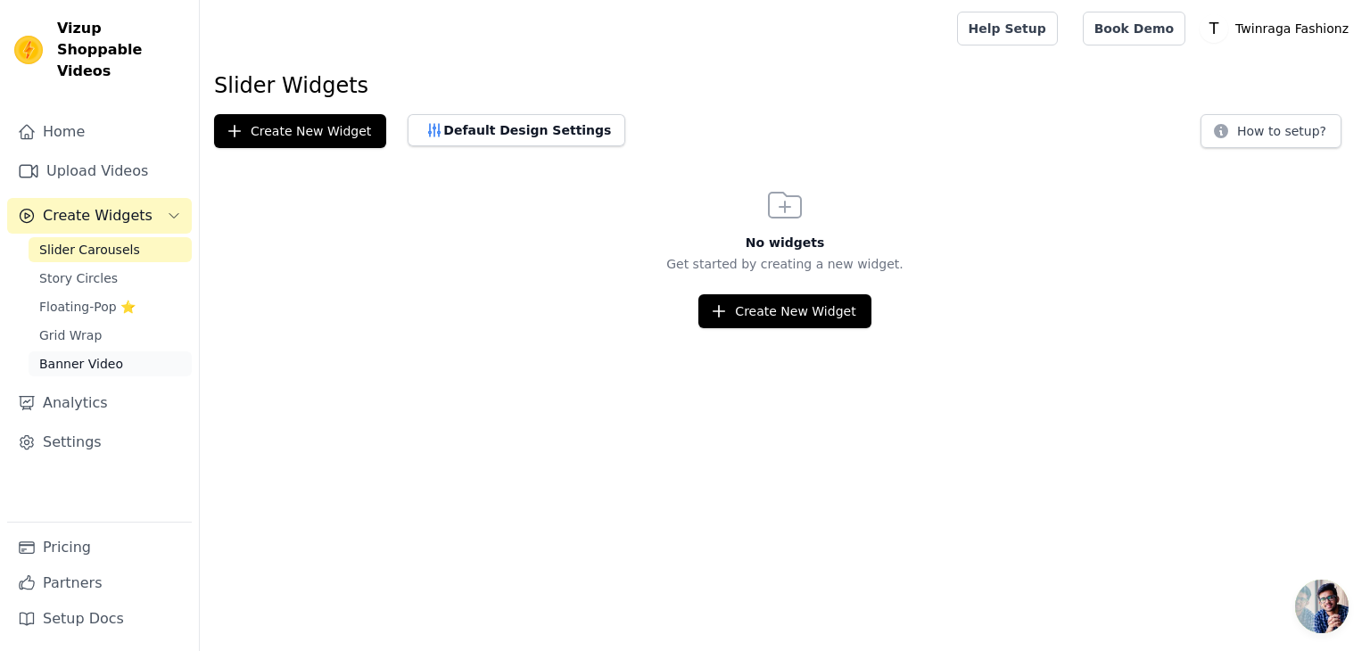
click at [65, 355] on span "Banner Video" at bounding box center [81, 364] width 84 height 18
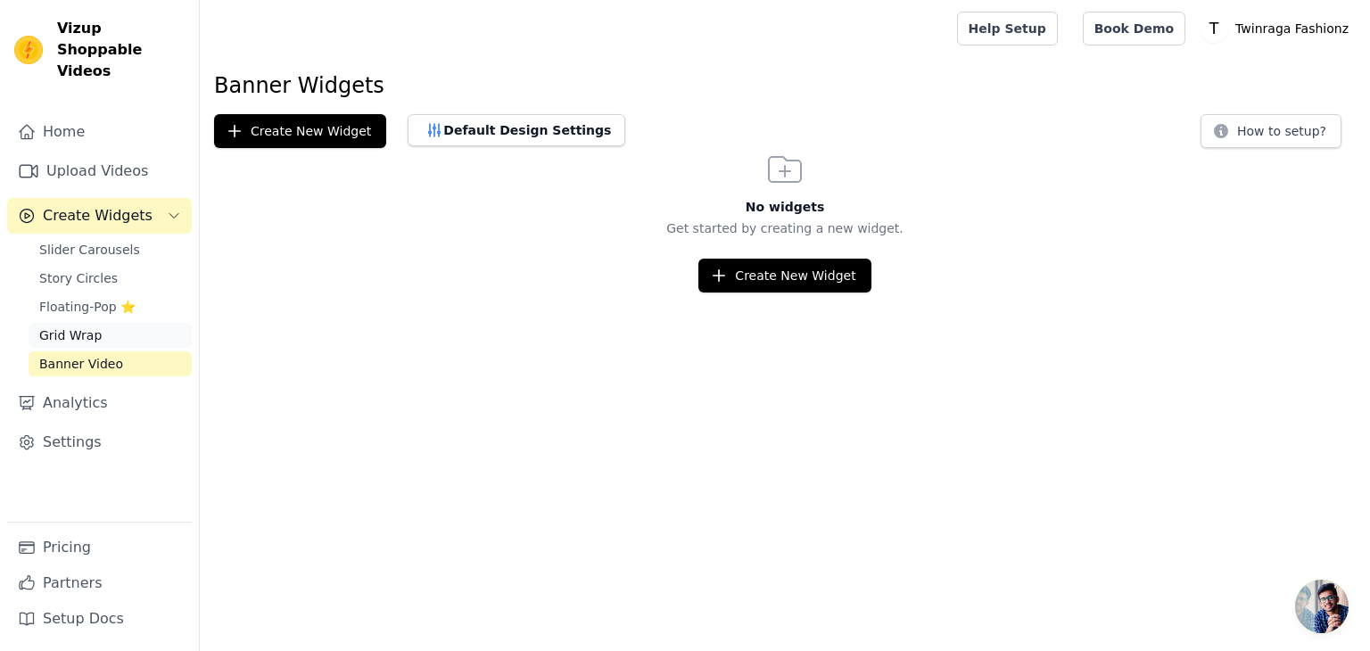
click at [75, 326] on span "Grid Wrap" at bounding box center [70, 335] width 62 height 18
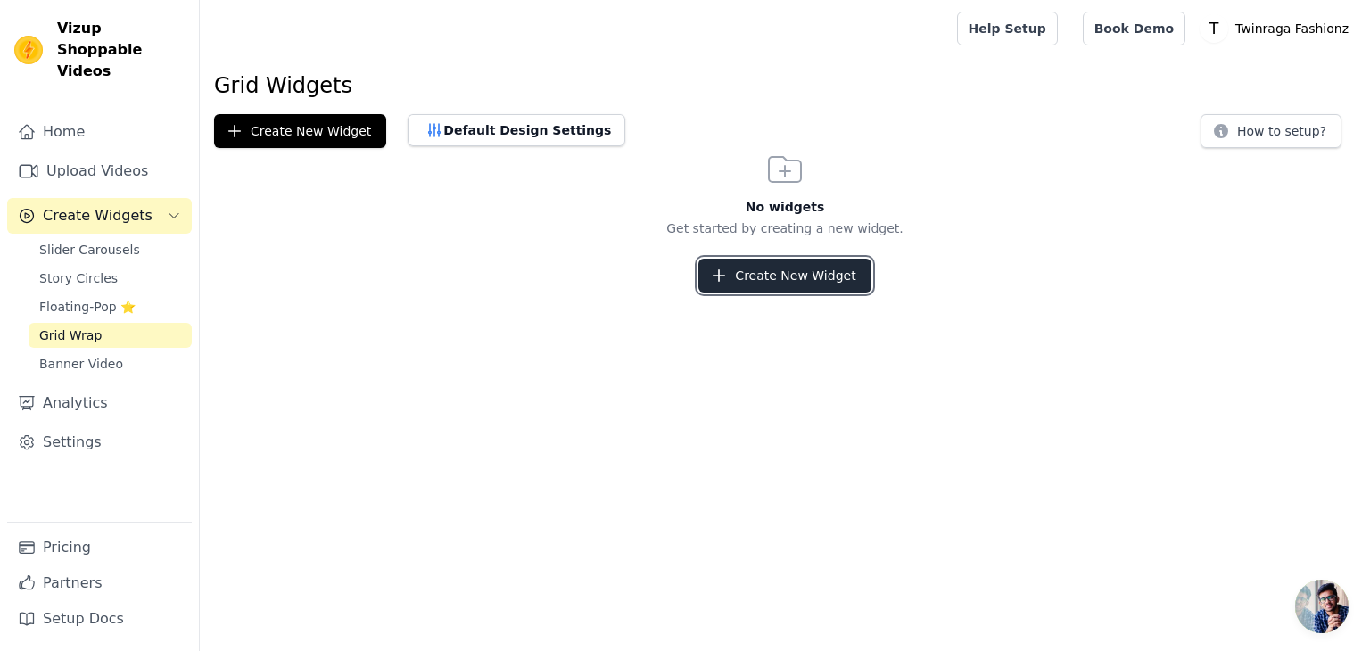
click at [774, 263] on button "Create New Widget" at bounding box center [784, 276] width 172 height 34
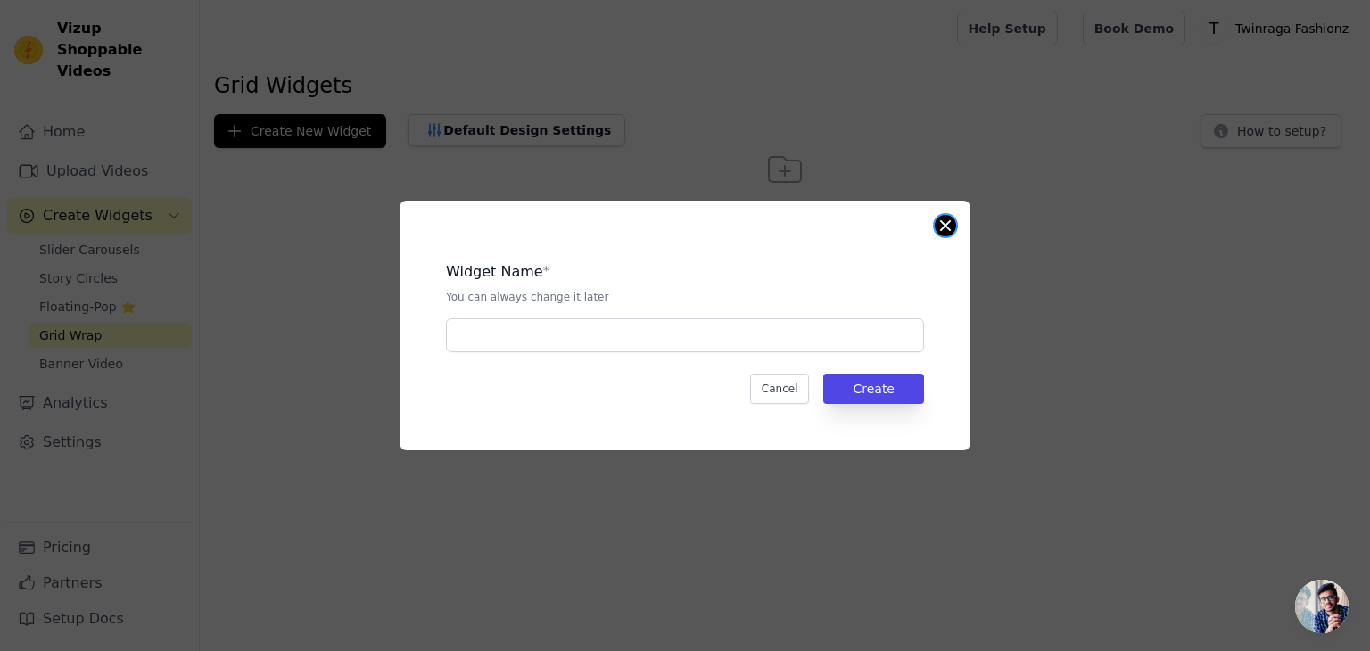
click at [951, 229] on button "Close modal" at bounding box center [945, 225] width 21 height 21
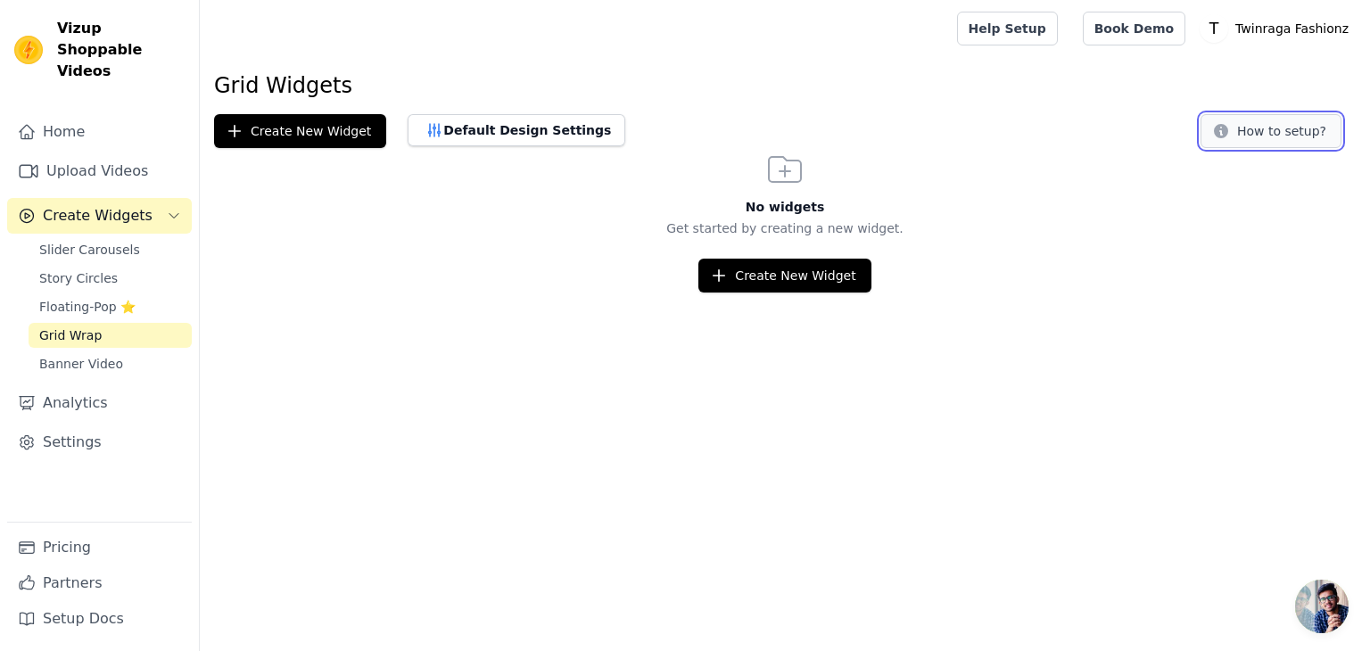
click at [1250, 136] on button "How to setup?" at bounding box center [1271, 131] width 141 height 34
click at [54, 439] on div "Home Upload Videos Create Widgets Slider Carousels Story Circles Floating-Pop ⭐…" at bounding box center [99, 318] width 185 height 408
click at [59, 434] on link "Settings" at bounding box center [99, 443] width 185 height 36
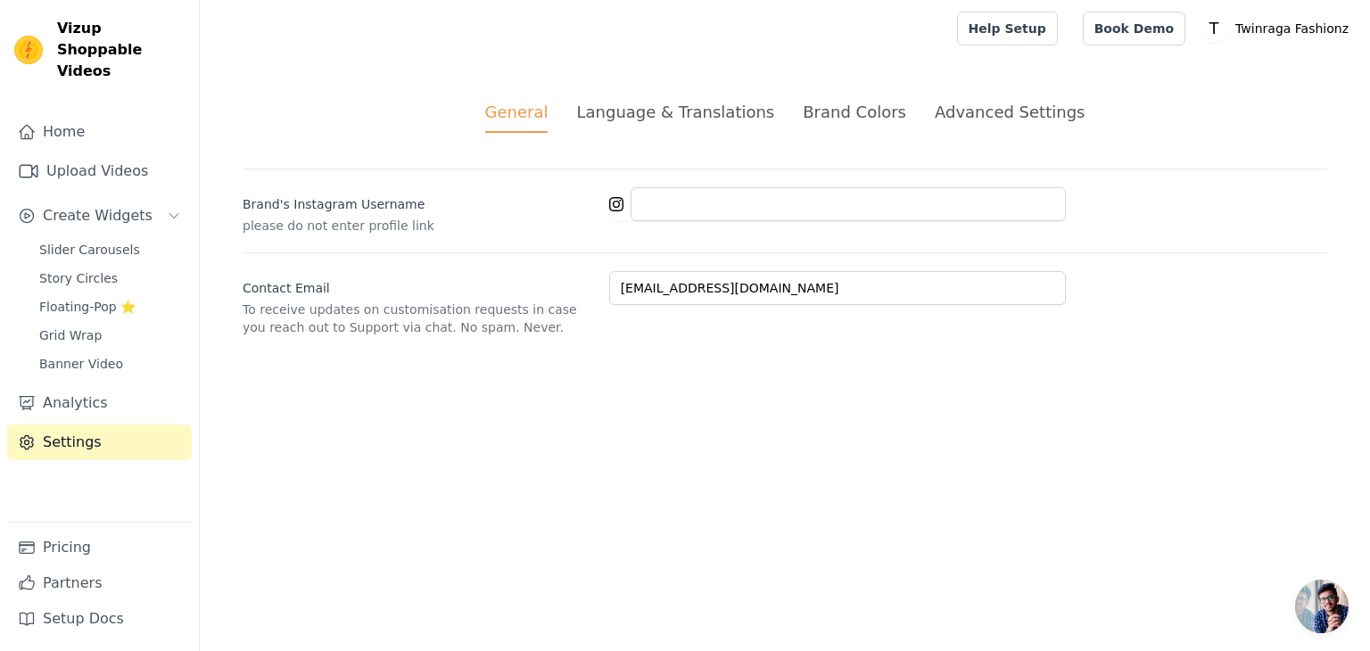
click at [721, 115] on div "Language & Translations" at bounding box center [675, 112] width 198 height 24
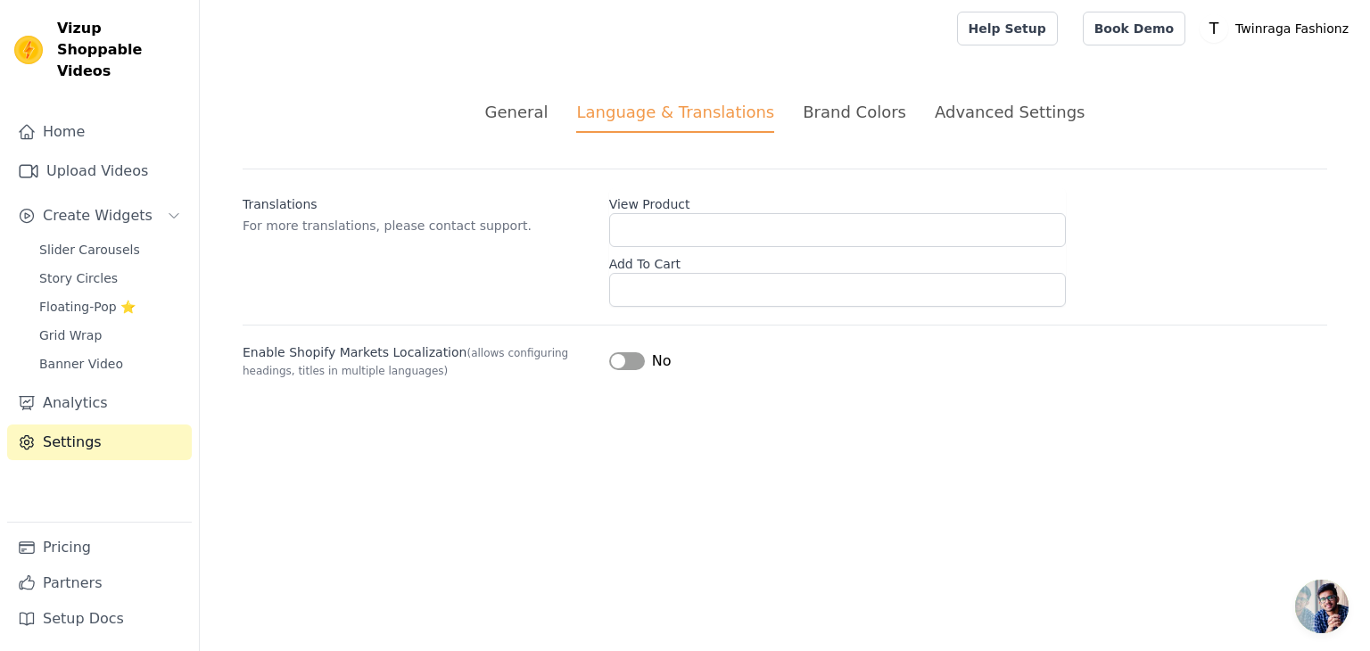
click at [967, 105] on div "Advanced Settings" at bounding box center [1010, 112] width 150 height 24
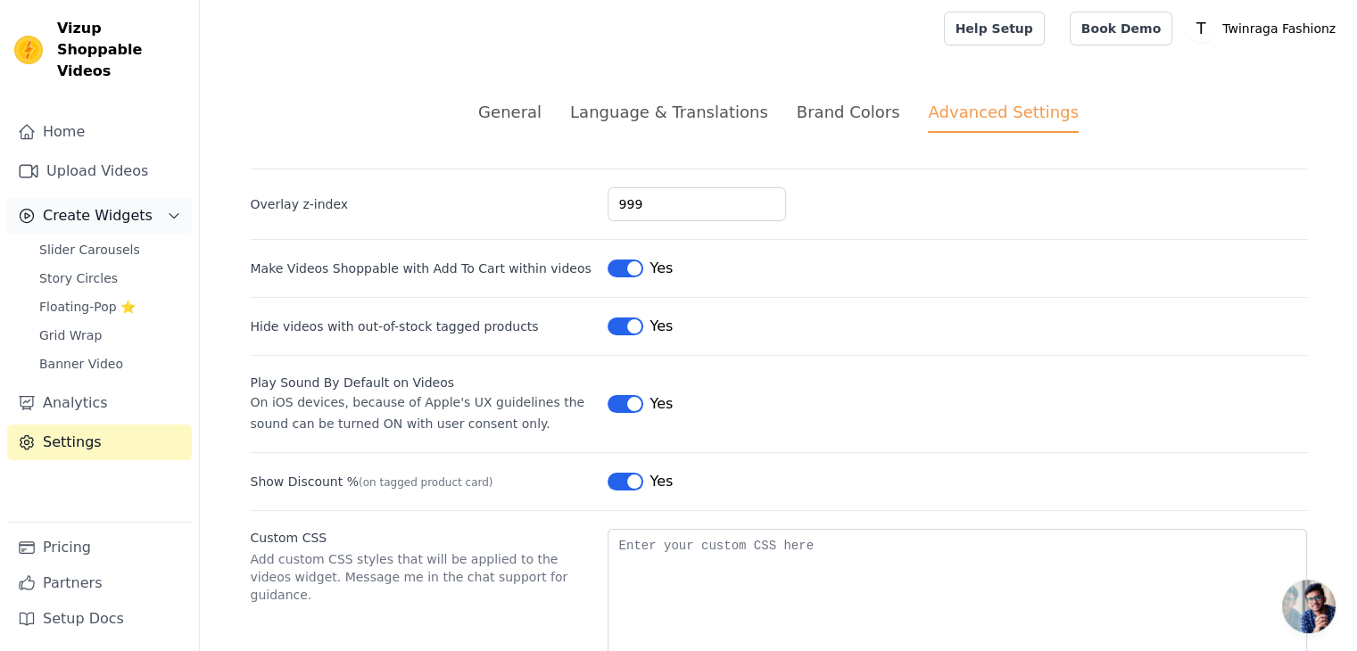
click at [116, 210] on button "Create Widgets" at bounding box center [99, 216] width 185 height 36
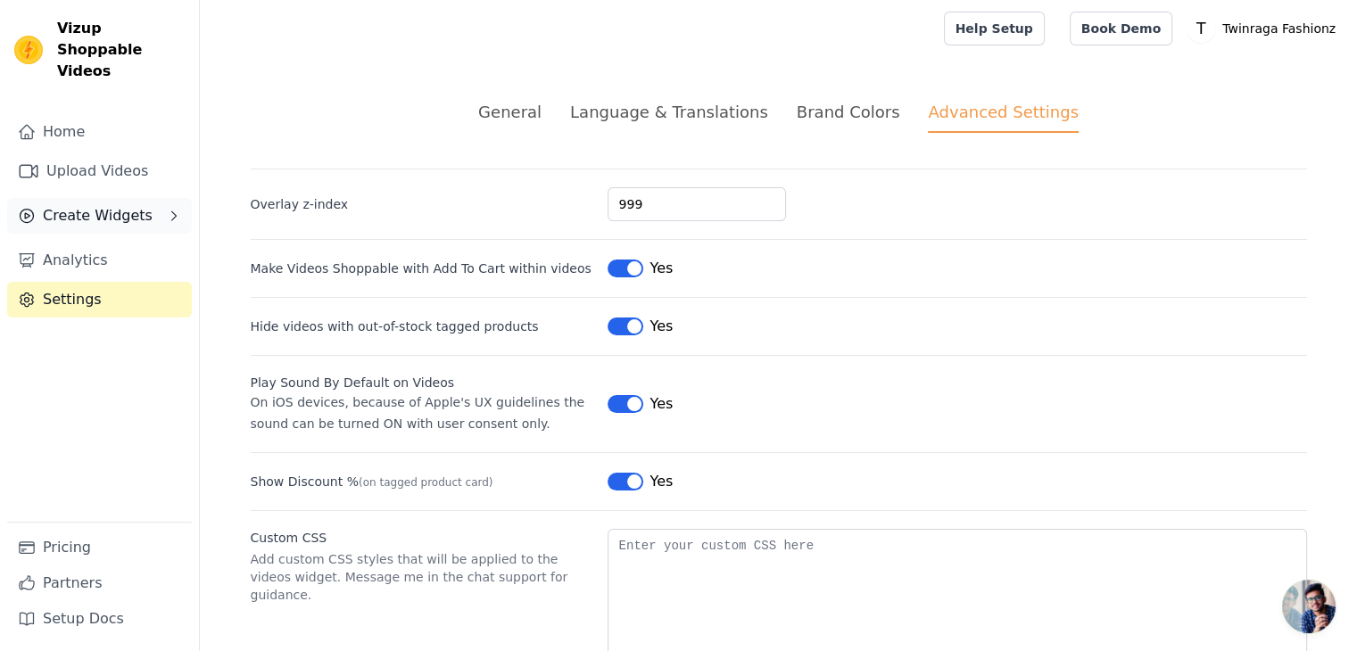
click at [116, 210] on button "Create Widgets" at bounding box center [99, 216] width 185 height 36
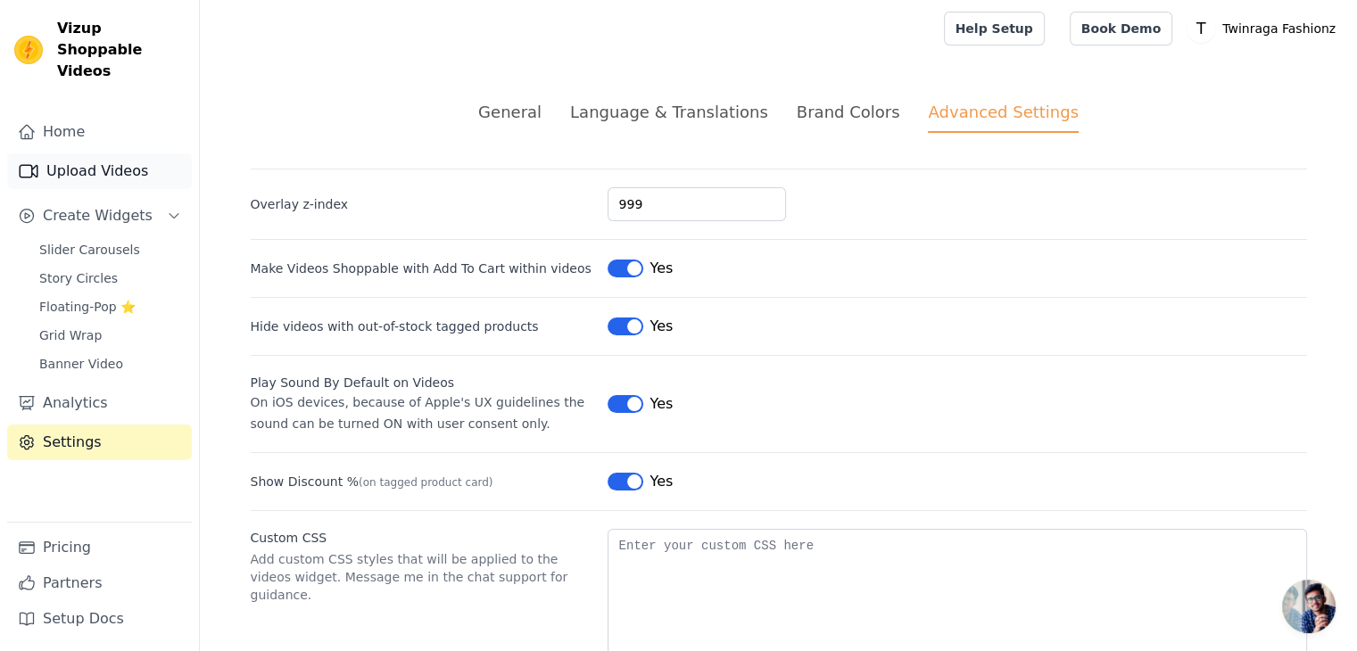
click at [94, 153] on link "Upload Videos" at bounding box center [99, 171] width 185 height 36
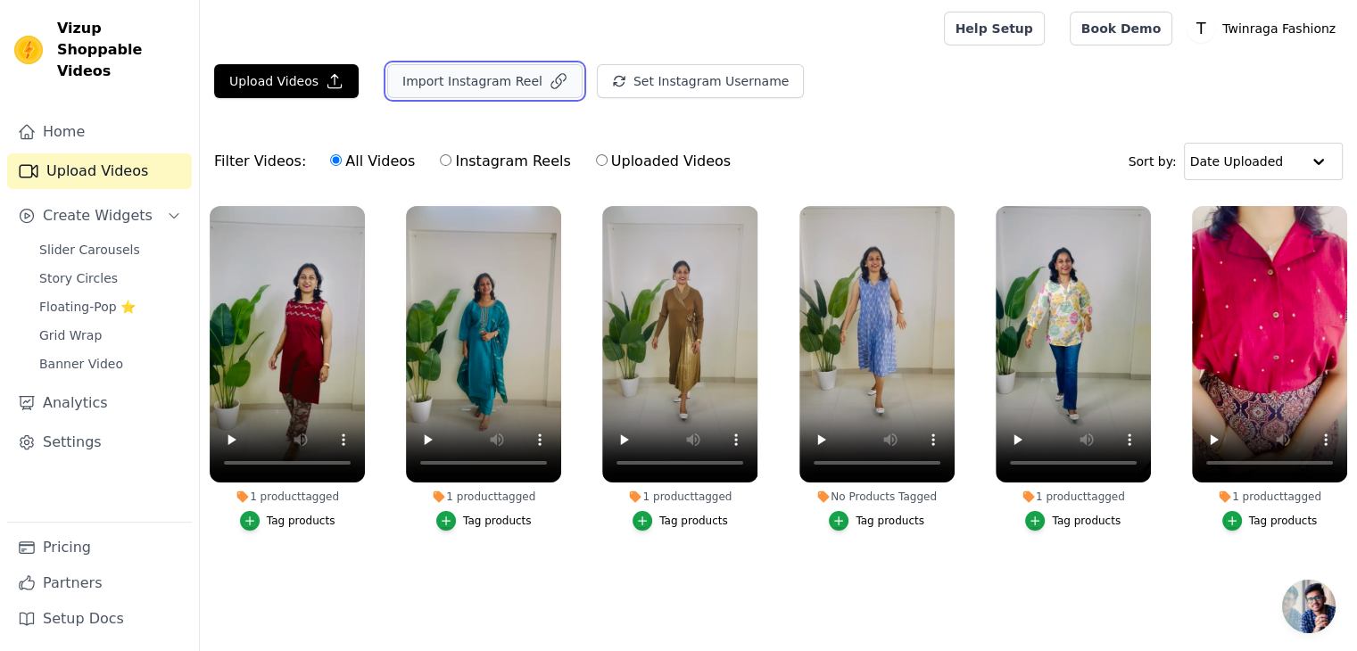
click at [507, 86] on button "Import Instagram Reel" at bounding box center [484, 81] width 195 height 34
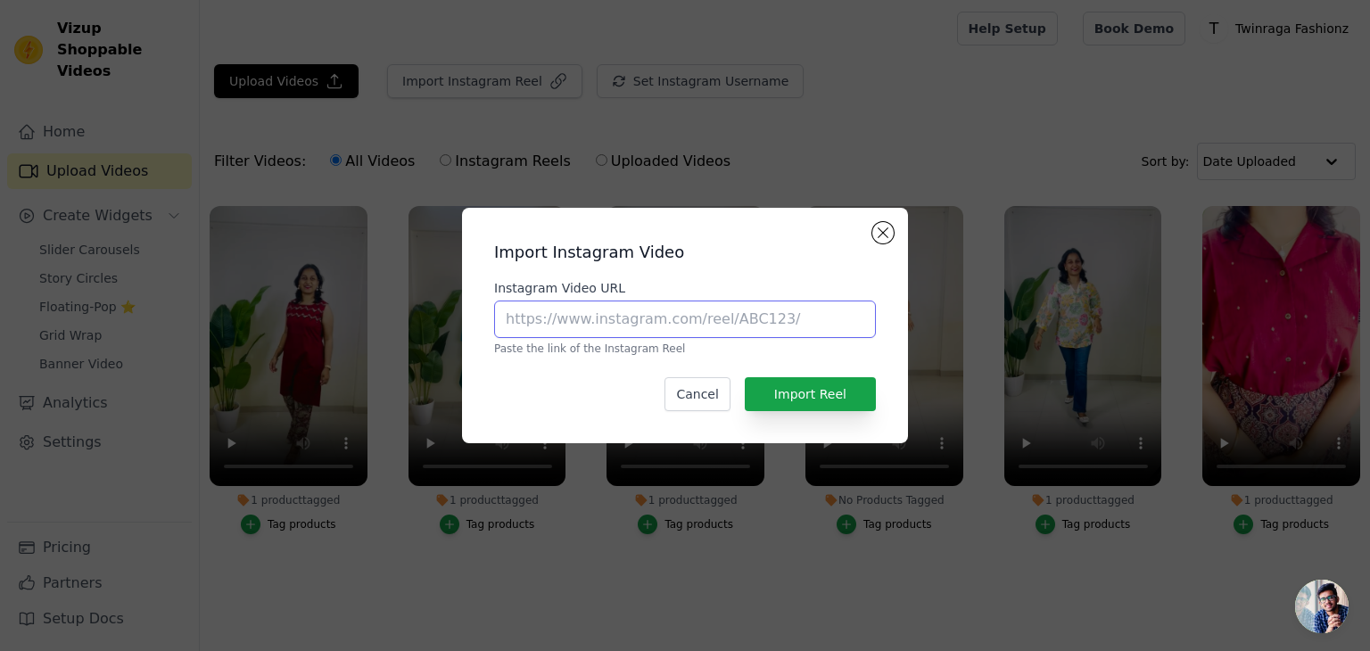
click at [694, 315] on input "Instagram Video URL" at bounding box center [685, 319] width 382 height 37
click at [880, 235] on button "Close modal" at bounding box center [882, 232] width 21 height 21
